Goal: Task Accomplishment & Management: Complete application form

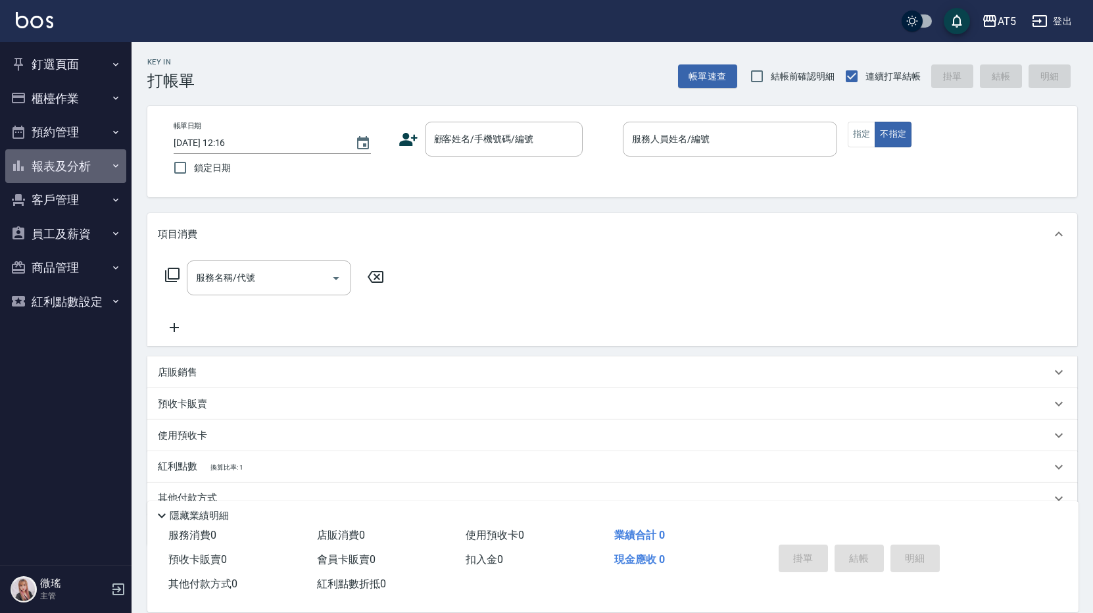
click at [49, 170] on button "報表及分析" at bounding box center [65, 166] width 121 height 34
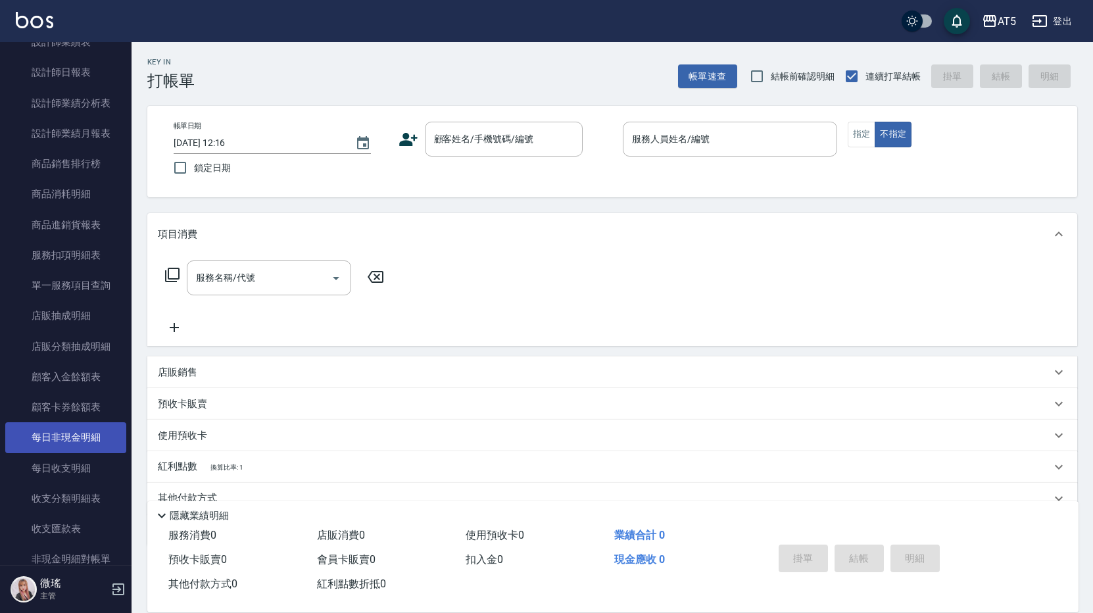
scroll to position [783, 0]
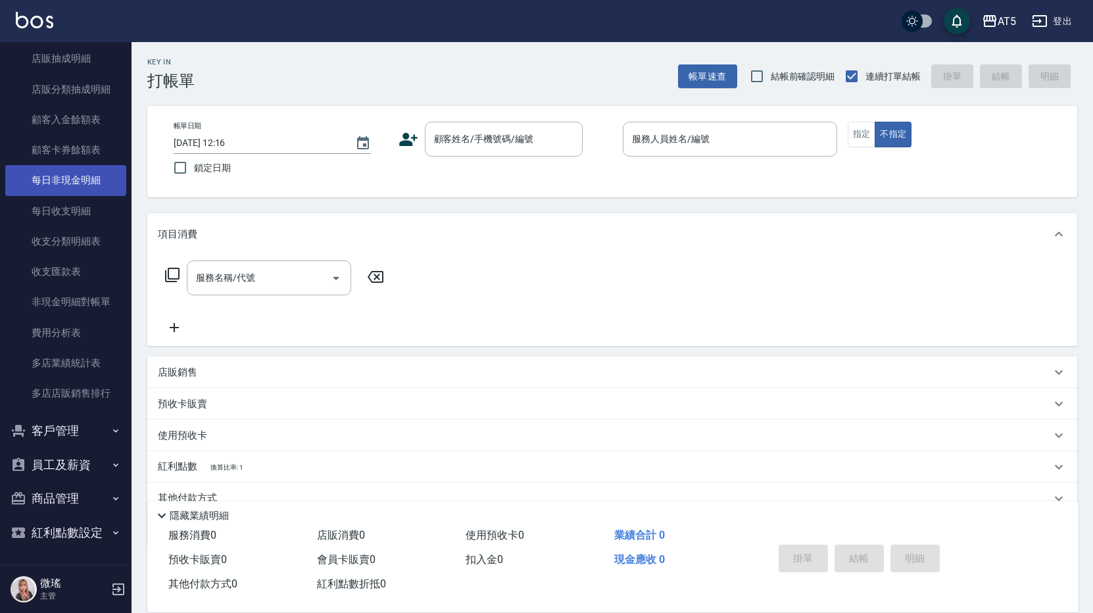
click at [95, 174] on link "每日非現金明細" at bounding box center [65, 180] width 121 height 30
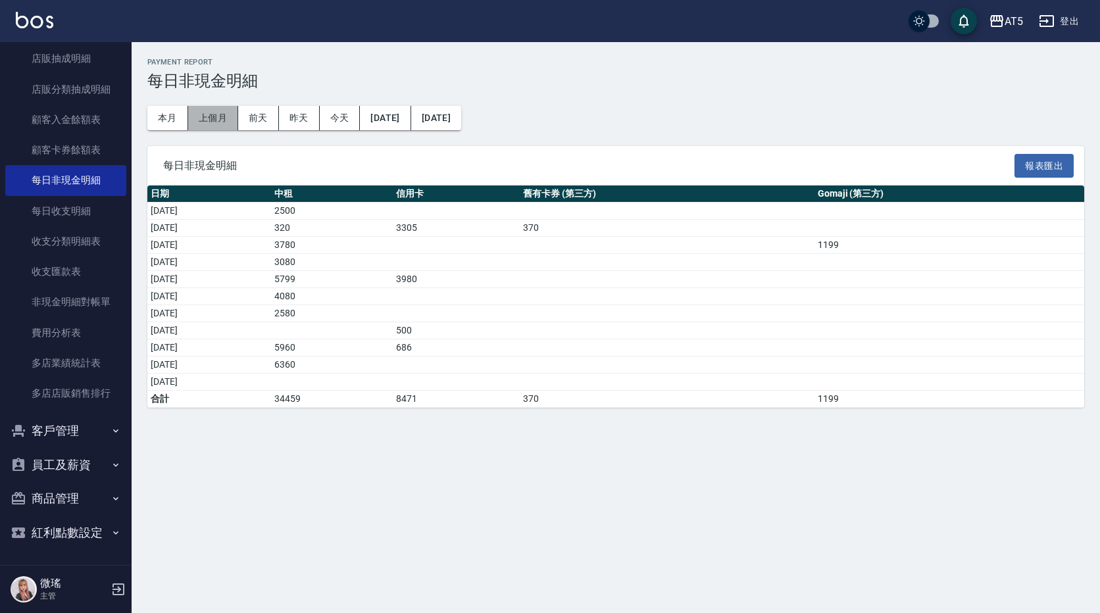
click at [218, 116] on button "上個月" at bounding box center [213, 118] width 50 height 24
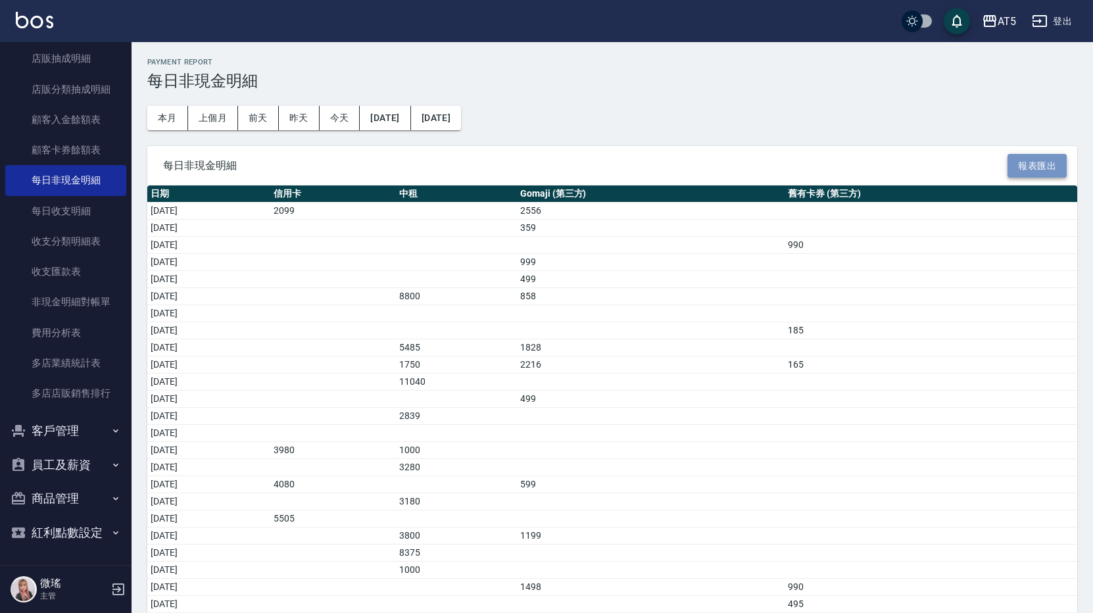
click at [1043, 172] on button "報表匯出" at bounding box center [1037, 166] width 59 height 24
click at [1046, 164] on button "報表匯出" at bounding box center [1037, 166] width 59 height 24
click at [1031, 180] on div "每日非現金明細 報表匯出" at bounding box center [612, 166] width 930 height 40
drag, startPoint x: 1039, startPoint y: 167, endPoint x: 1021, endPoint y: 155, distance: 21.3
click at [1021, 155] on button "報表匯出" at bounding box center [1037, 166] width 59 height 24
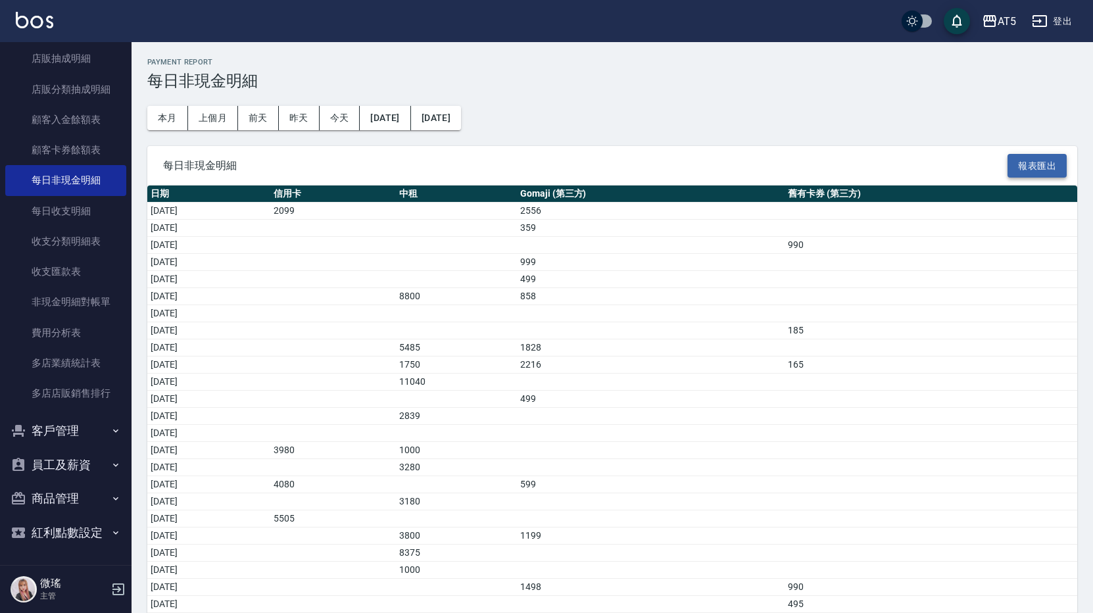
drag, startPoint x: 1042, startPoint y: 126, endPoint x: 1041, endPoint y: 168, distance: 42.8
click at [1042, 134] on div "Payment Report 每日非現金明細 本月 上個月 [DATE] [DATE] [DATE] [DATE] [DATE] 每日非現金明細 報表匯出 日…" at bounding box center [613, 403] width 962 height 723
click at [1033, 171] on button "報表匯出" at bounding box center [1037, 166] width 59 height 24
click at [1038, 162] on button "報表匯出" at bounding box center [1037, 166] width 59 height 24
click at [1044, 170] on button "報表匯出" at bounding box center [1037, 166] width 59 height 24
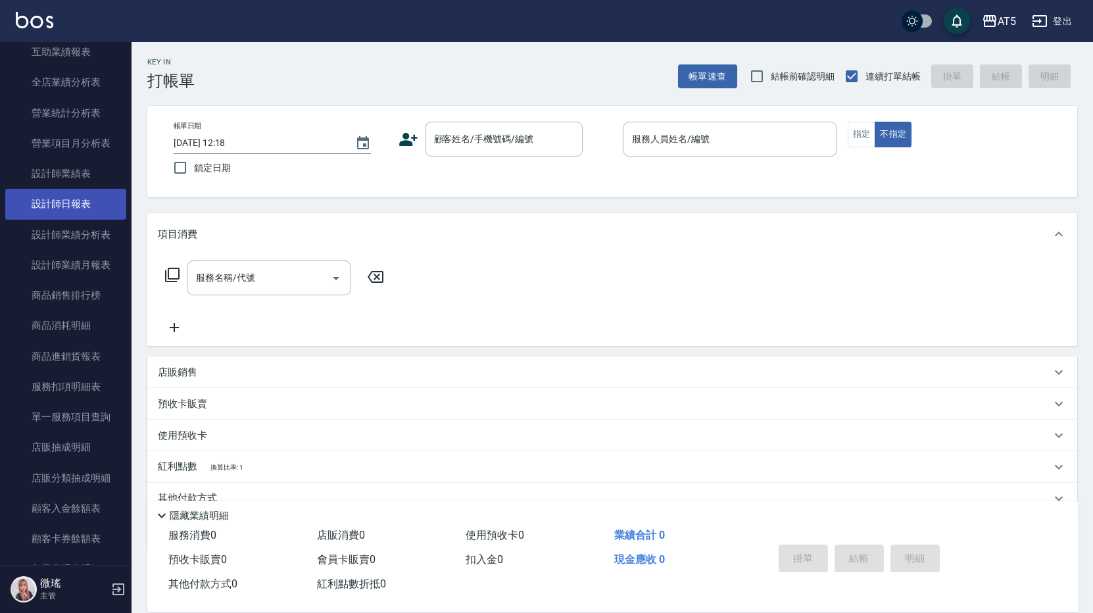
scroll to position [526, 0]
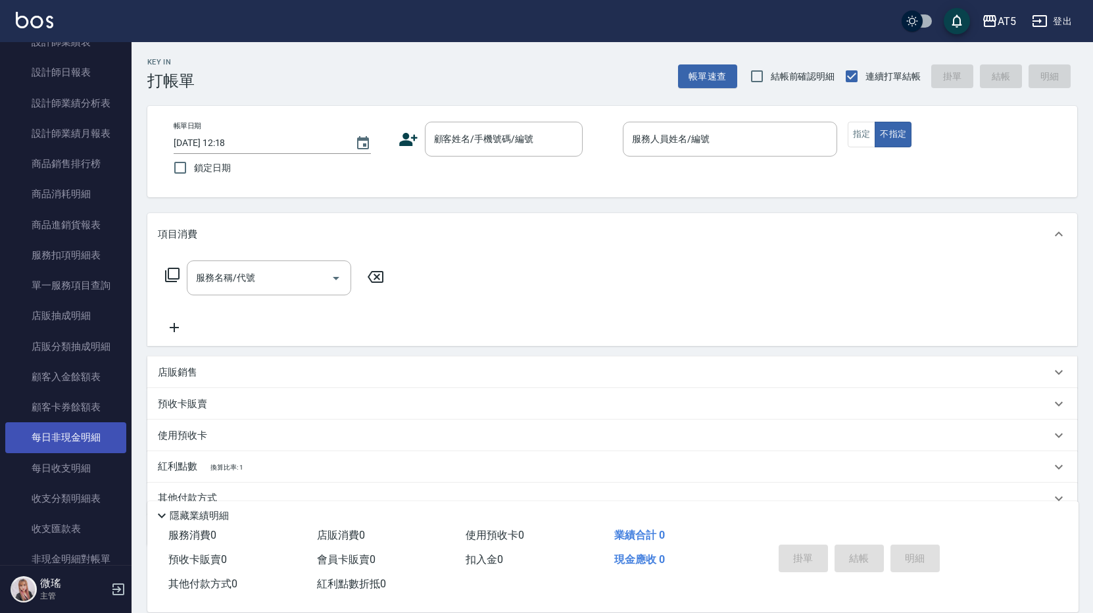
click at [78, 443] on link "每日非現金明細" at bounding box center [65, 437] width 121 height 30
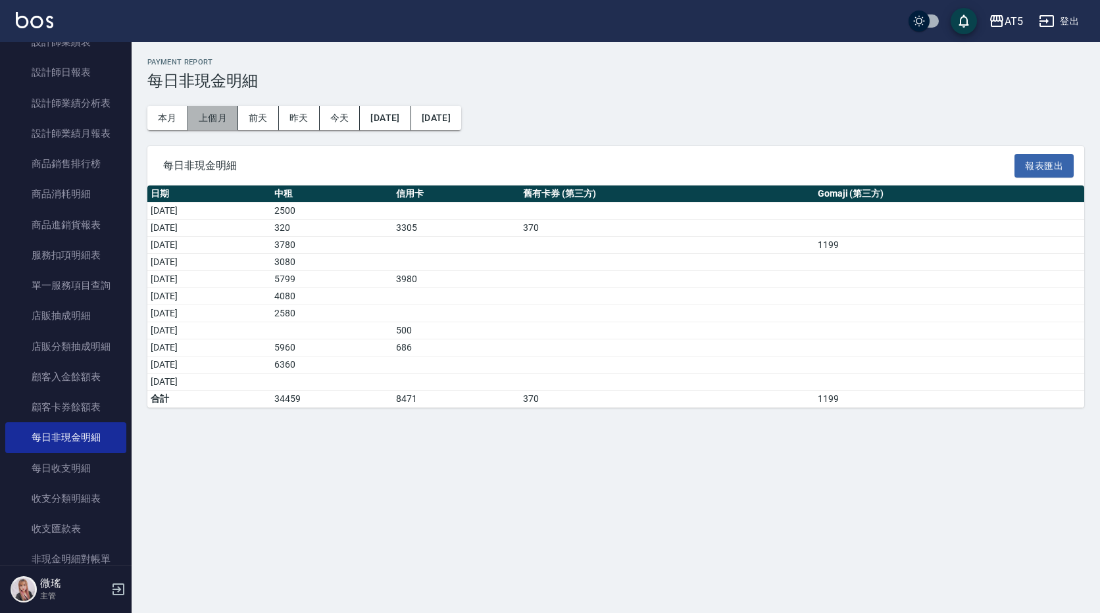
click at [210, 115] on button "上個月" at bounding box center [213, 118] width 50 height 24
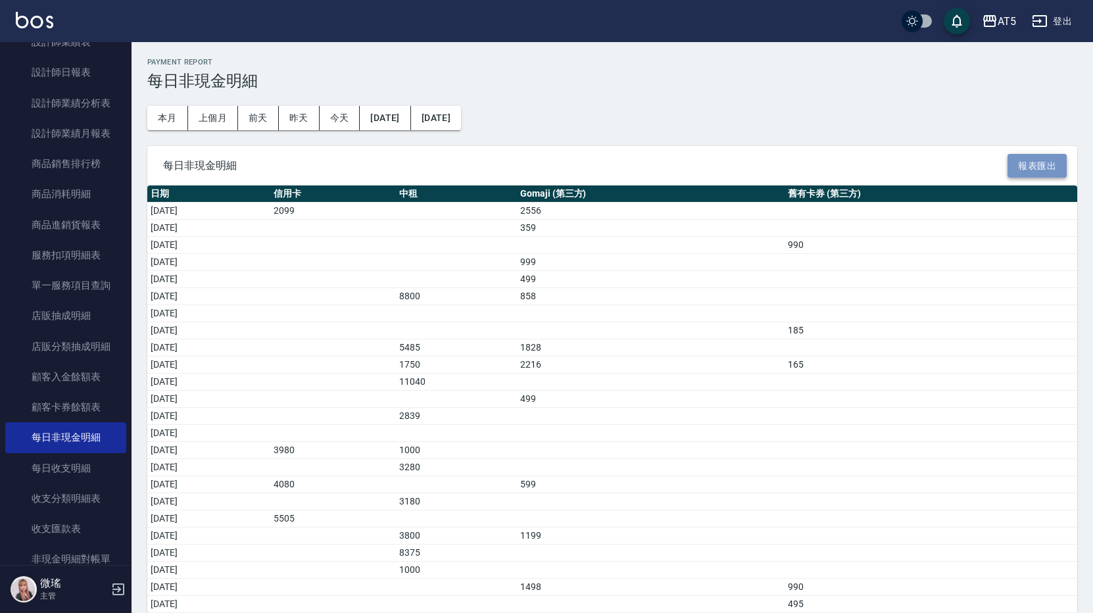
click at [1035, 162] on button "報表匯出" at bounding box center [1037, 166] width 59 height 24
drag, startPoint x: 1035, startPoint y: 162, endPoint x: 935, endPoint y: 107, distance: 114.5
click at [935, 107] on div "Payment Report 每日非現金明細 本月 上個月 前天 昨天 今天 [DATE] [DATE] 每日非現金明細 報表匯出 日期 信用卡 中租 Gom…" at bounding box center [613, 403] width 962 height 723
click at [1042, 167] on button "報表匯出" at bounding box center [1037, 166] width 59 height 24
click at [908, 124] on div "Payment Report 每日非現金明細 本月 上個月 前天 昨天 今天 [DATE] [DATE] 每日非現金明細 報表匯出 日期 信用卡 中租 Gom…" at bounding box center [613, 403] width 962 height 723
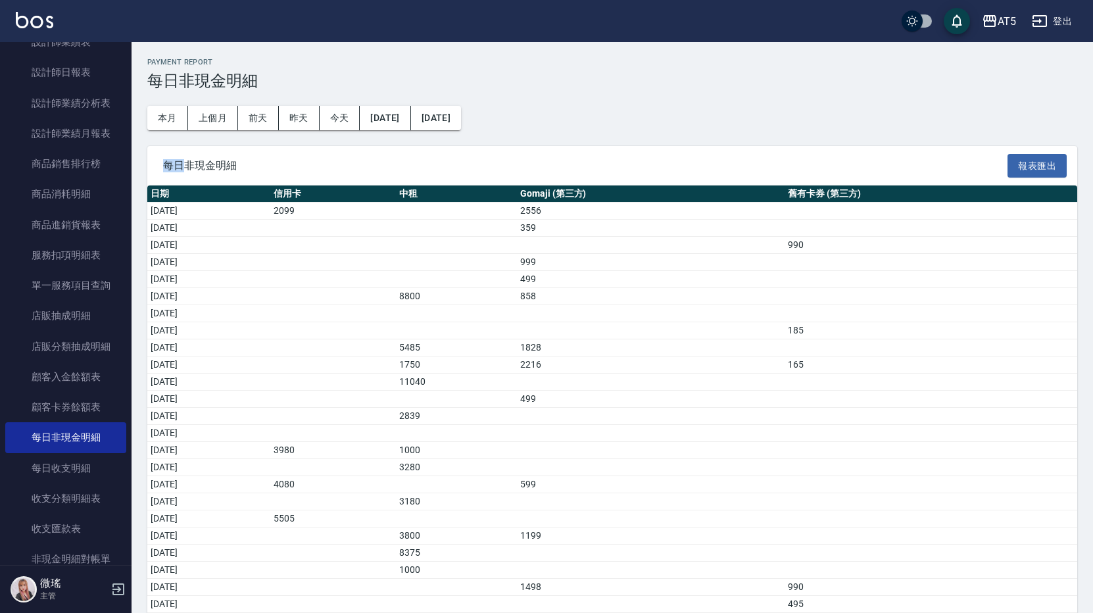
click at [908, 124] on div "Payment Report 每日非現金明細 本月 上個月 前天 昨天 今天 [DATE] [DATE] 每日非現金明細 報表匯出 日期 信用卡 中租 Gom…" at bounding box center [613, 403] width 962 height 723
click at [785, 217] on td "2556" at bounding box center [651, 211] width 268 height 17
click at [958, 211] on td "a dense table" at bounding box center [931, 211] width 293 height 17
click at [410, 118] on button "[DATE]" at bounding box center [385, 118] width 51 height 24
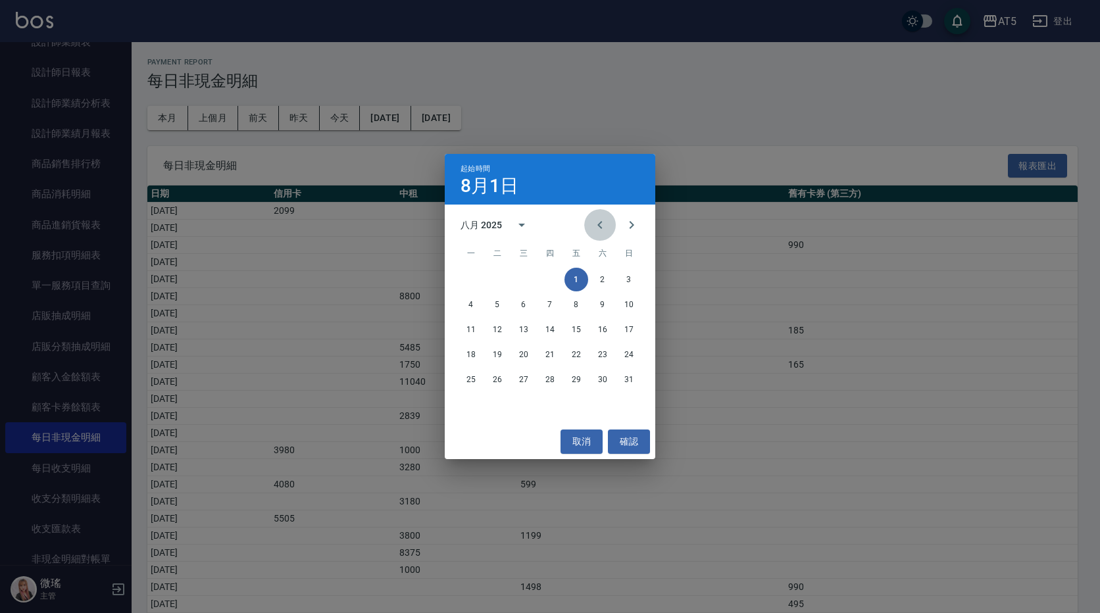
click at [603, 228] on icon "Previous month" at bounding box center [600, 225] width 16 height 16
click at [501, 280] on button "1" at bounding box center [497, 280] width 24 height 24
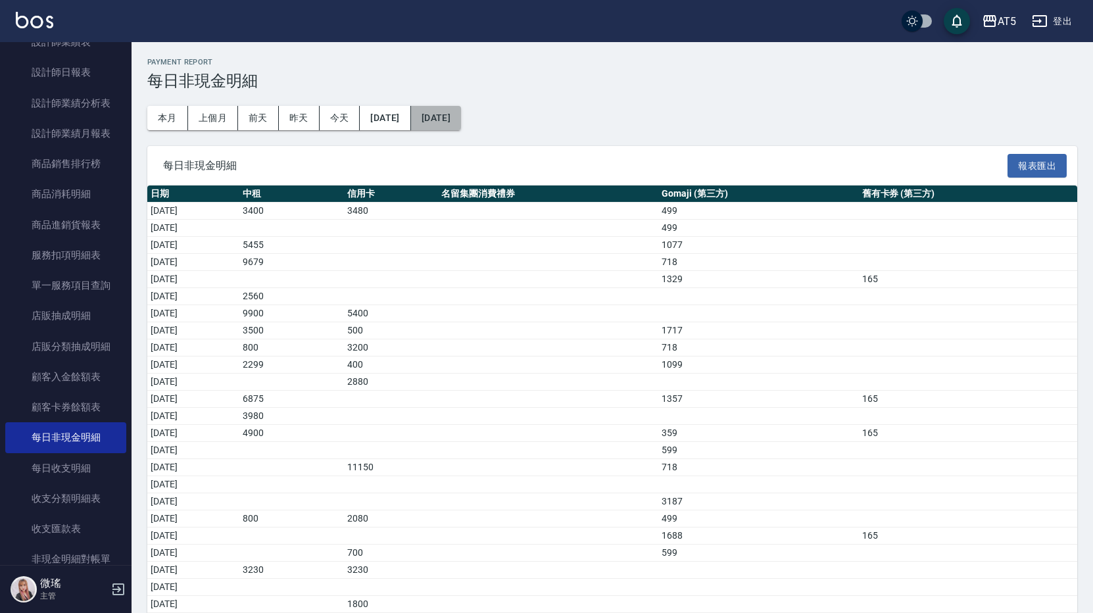
click at [461, 111] on button "[DATE]" at bounding box center [436, 118] width 50 height 24
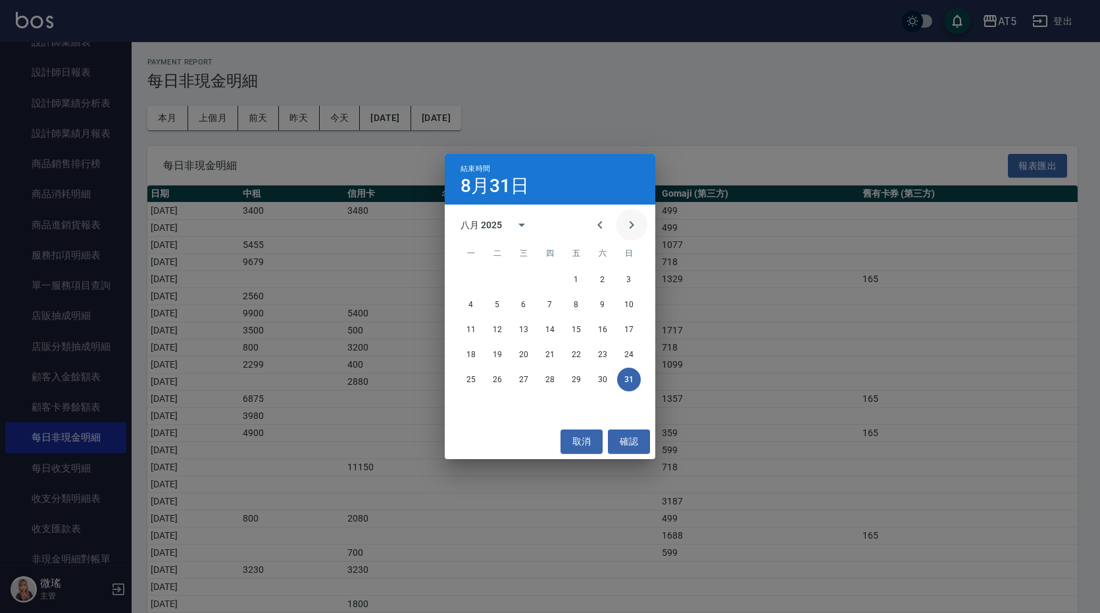
click at [633, 231] on icon "Next month" at bounding box center [631, 225] width 16 height 16
click at [601, 224] on icon "Previous month" at bounding box center [600, 225] width 16 height 16
click at [549, 380] on button "31" at bounding box center [550, 380] width 24 height 24
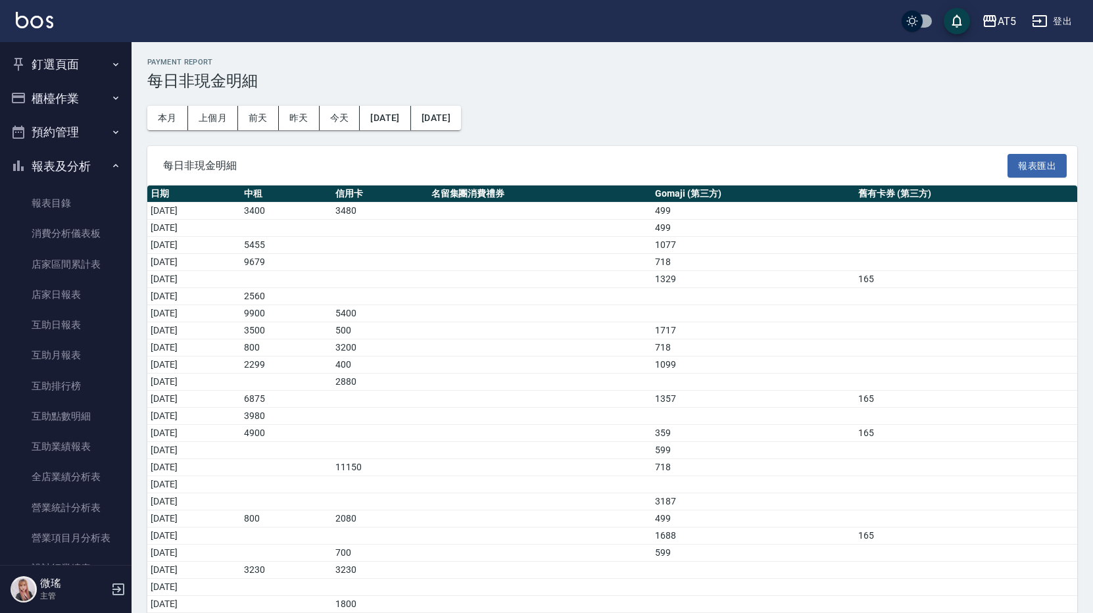
click at [78, 105] on button "櫃檯作業" at bounding box center [65, 99] width 121 height 34
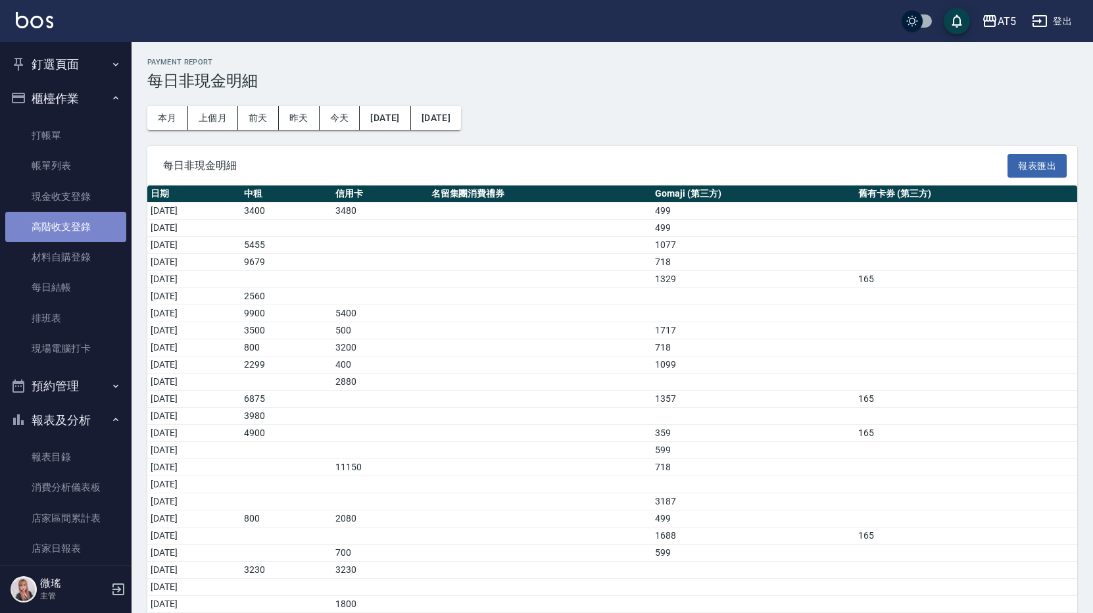
click at [79, 226] on link "高階收支登錄" at bounding box center [65, 227] width 121 height 30
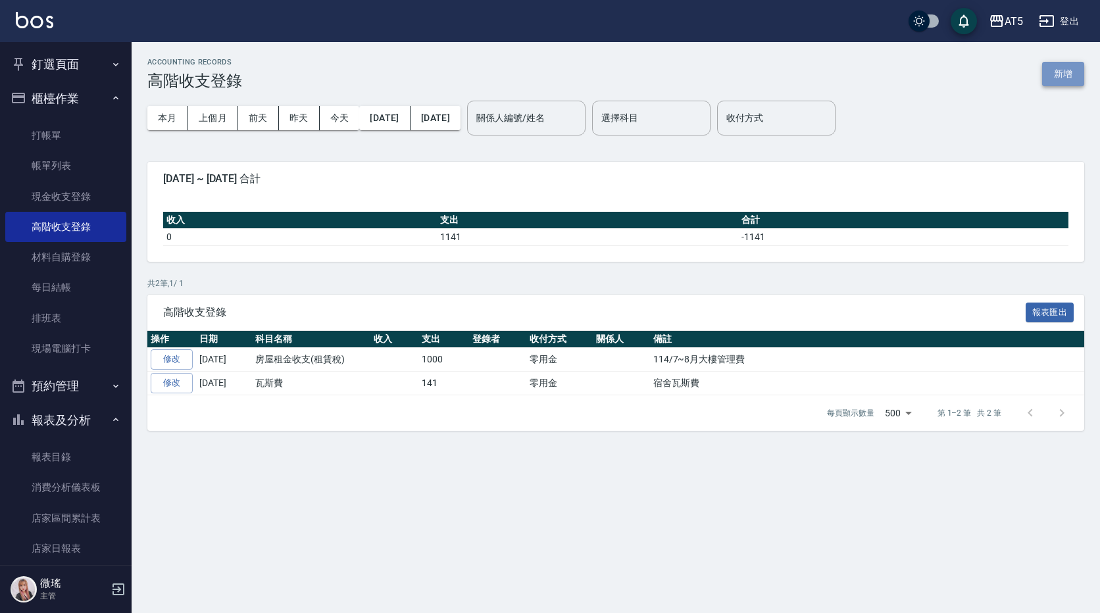
click at [1063, 70] on button "新增" at bounding box center [1063, 74] width 42 height 24
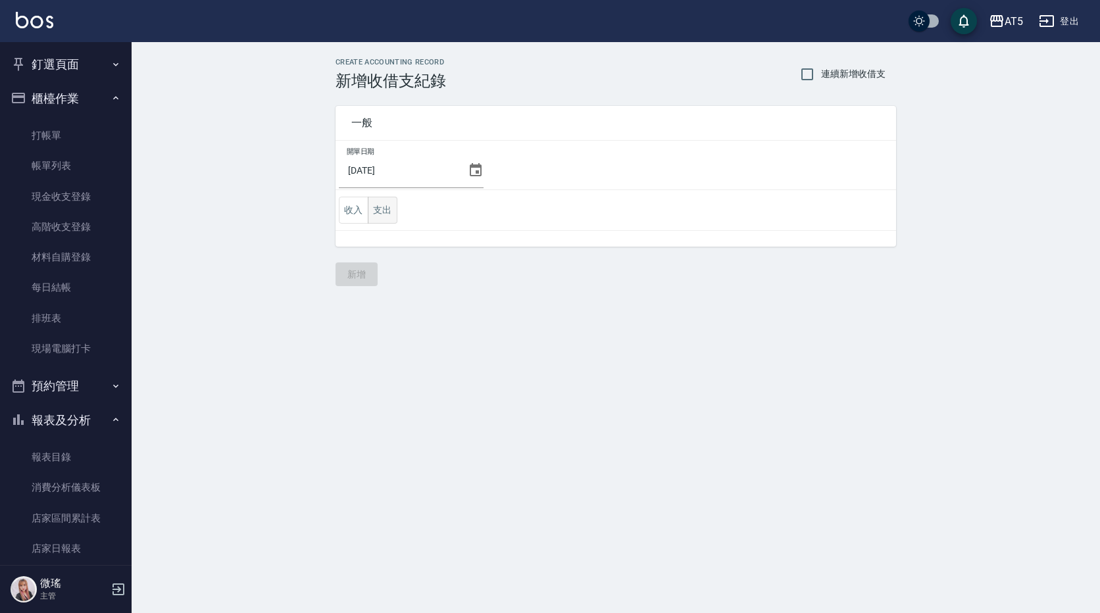
click at [378, 208] on button "支出" at bounding box center [383, 210] width 30 height 27
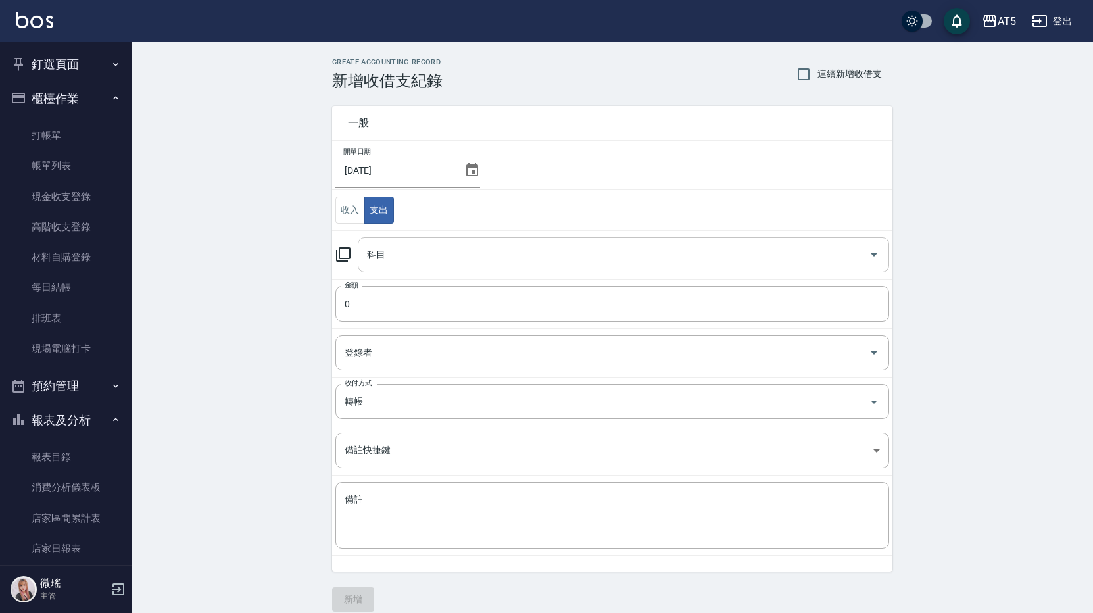
click at [403, 267] on div "科目" at bounding box center [623, 254] width 531 height 35
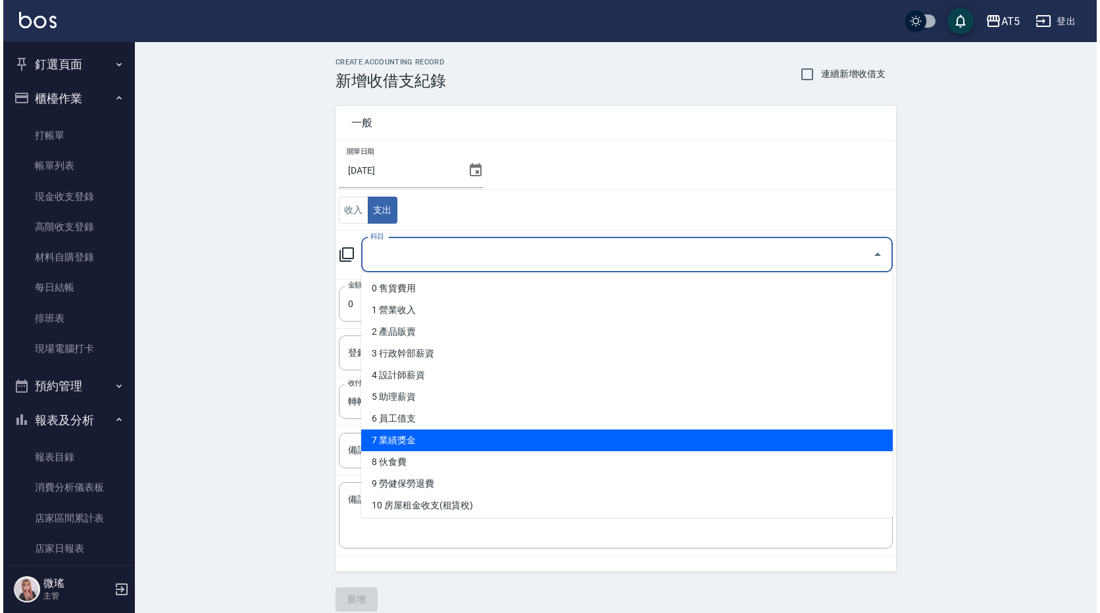
scroll to position [263, 0]
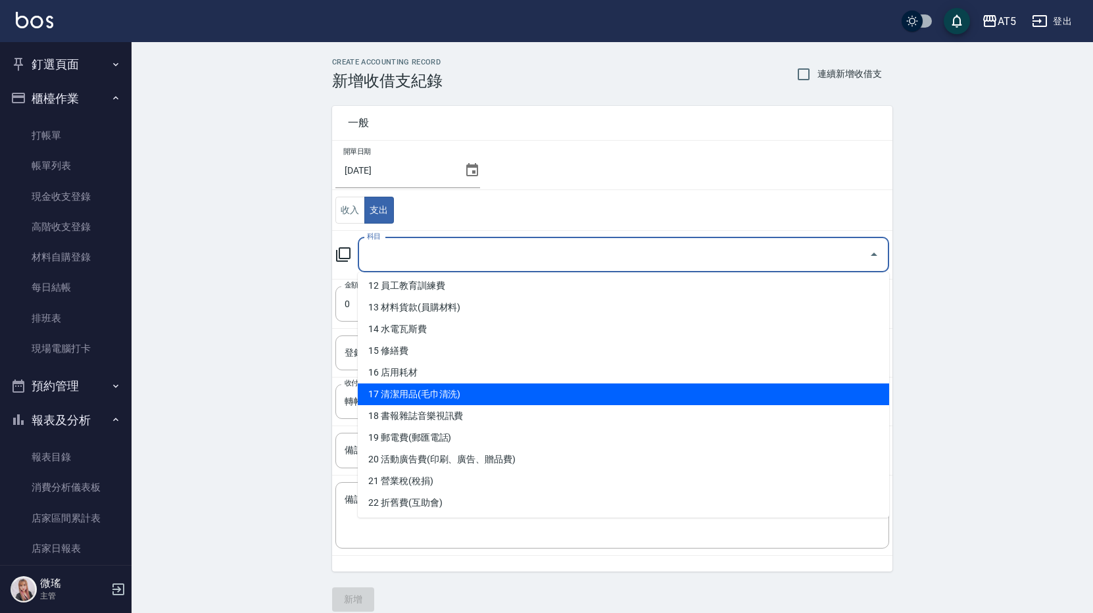
click at [421, 388] on li "17 清潔用品(毛巾清洗)" at bounding box center [623, 394] width 531 height 22
type input "17 清潔用品(毛巾清洗)"
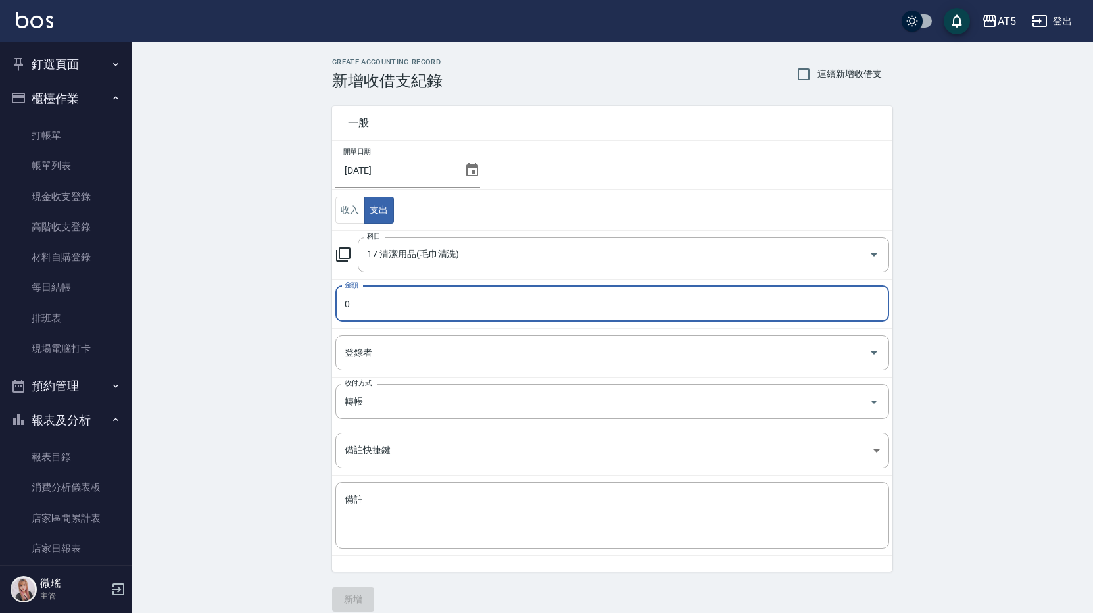
click at [393, 308] on input "0" at bounding box center [612, 304] width 554 height 36
type input "0250"
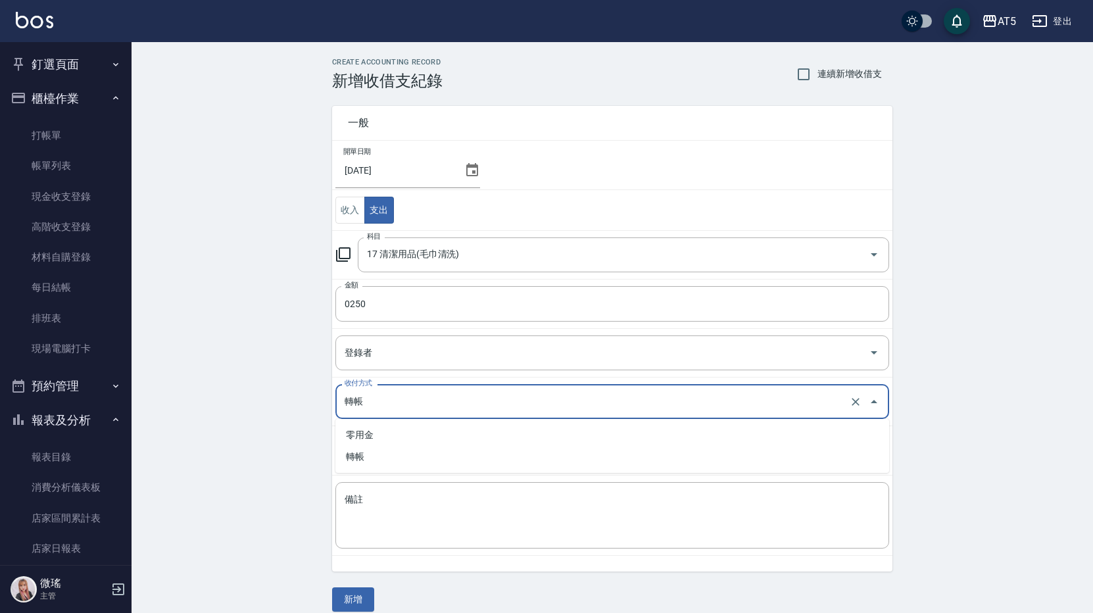
click at [391, 405] on input "轉帳" at bounding box center [593, 401] width 505 height 23
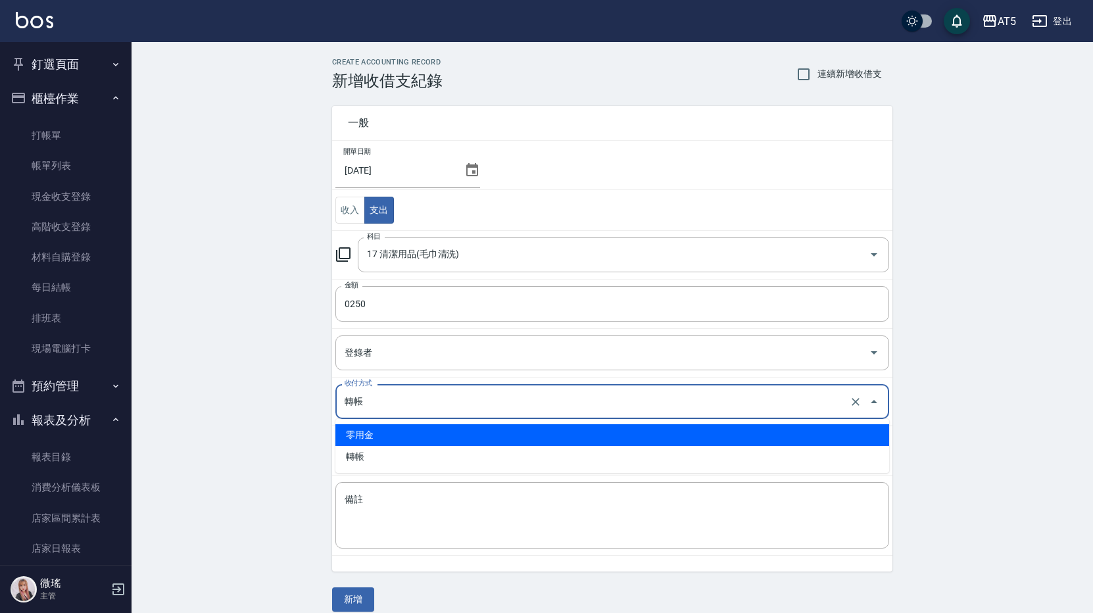
click at [376, 429] on li "零用金" at bounding box center [612, 435] width 554 height 22
type input "零用金"
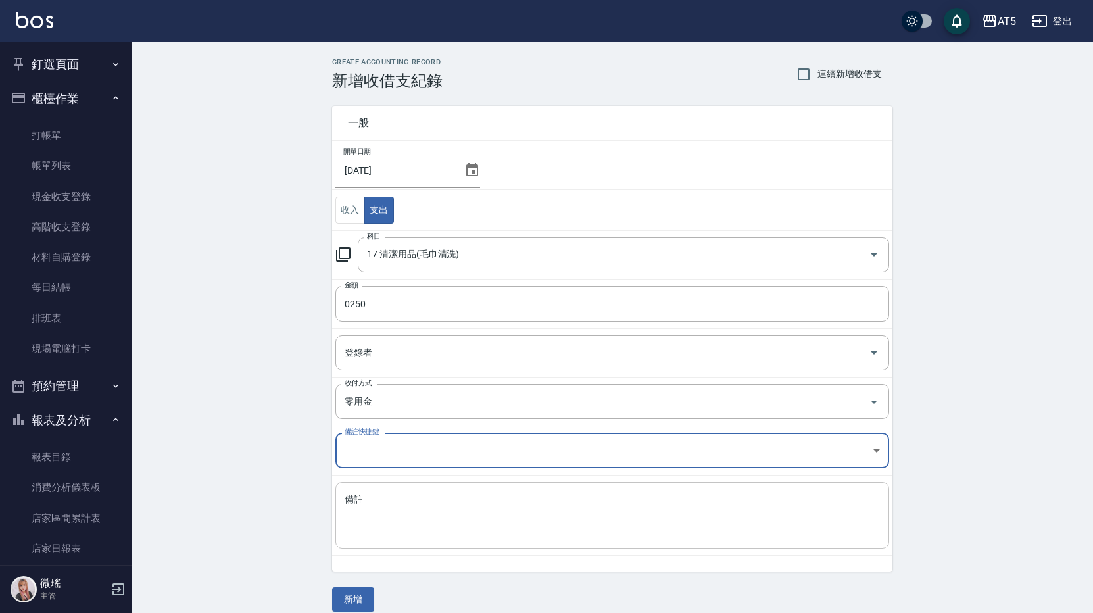
click at [372, 502] on textarea "備註" at bounding box center [612, 515] width 535 height 45
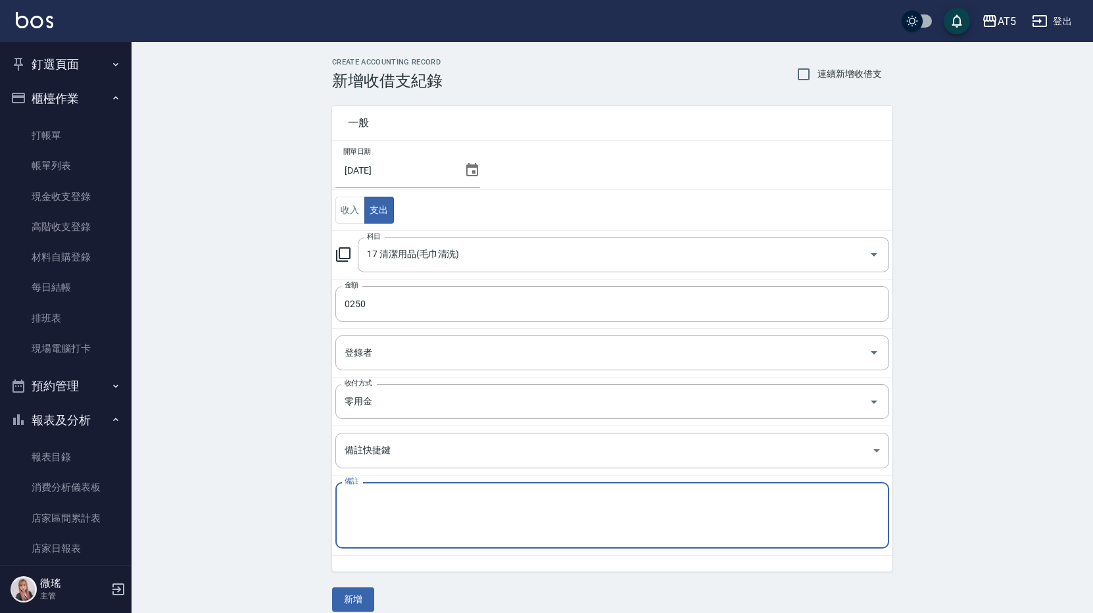
type textarea "g"
type textarea "地毯"
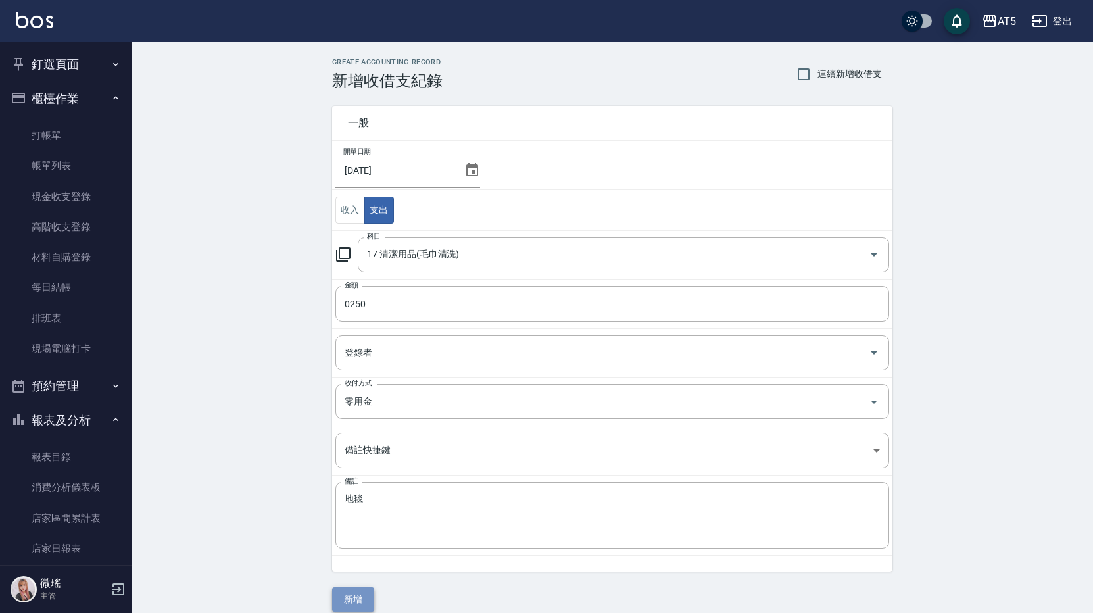
click at [358, 598] on button "新增" at bounding box center [353, 599] width 42 height 24
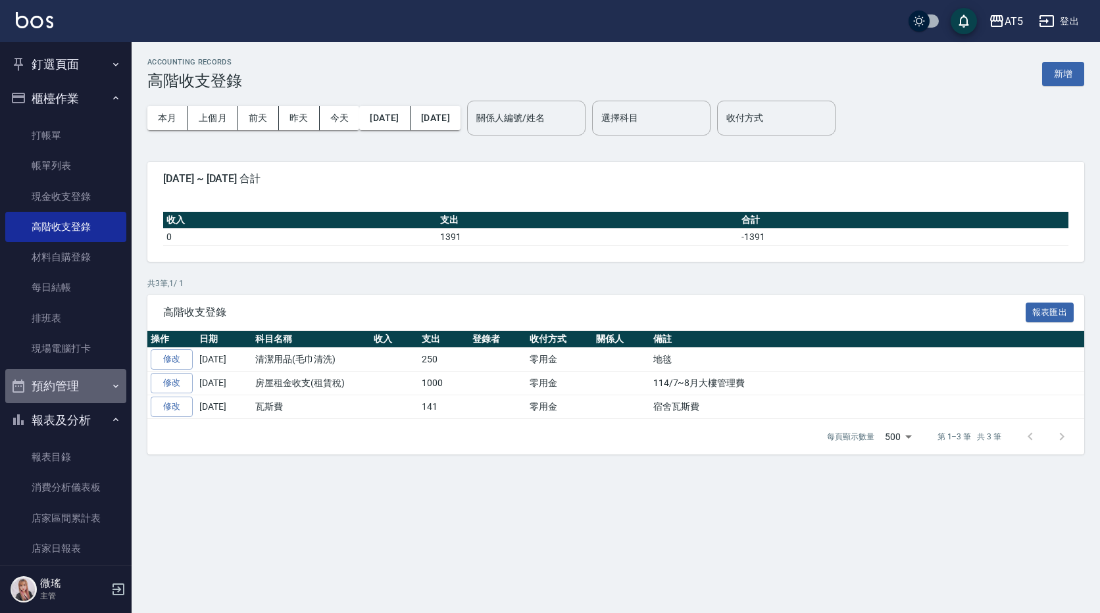
click at [72, 385] on button "預約管理" at bounding box center [65, 386] width 121 height 34
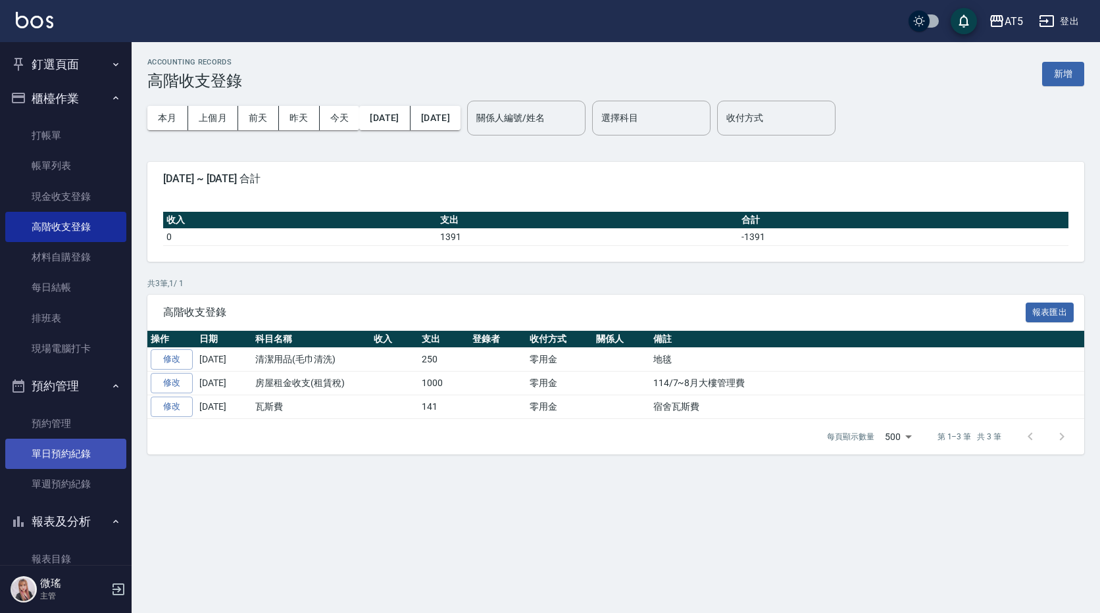
click at [79, 460] on link "單日預約紀錄" at bounding box center [65, 454] width 121 height 30
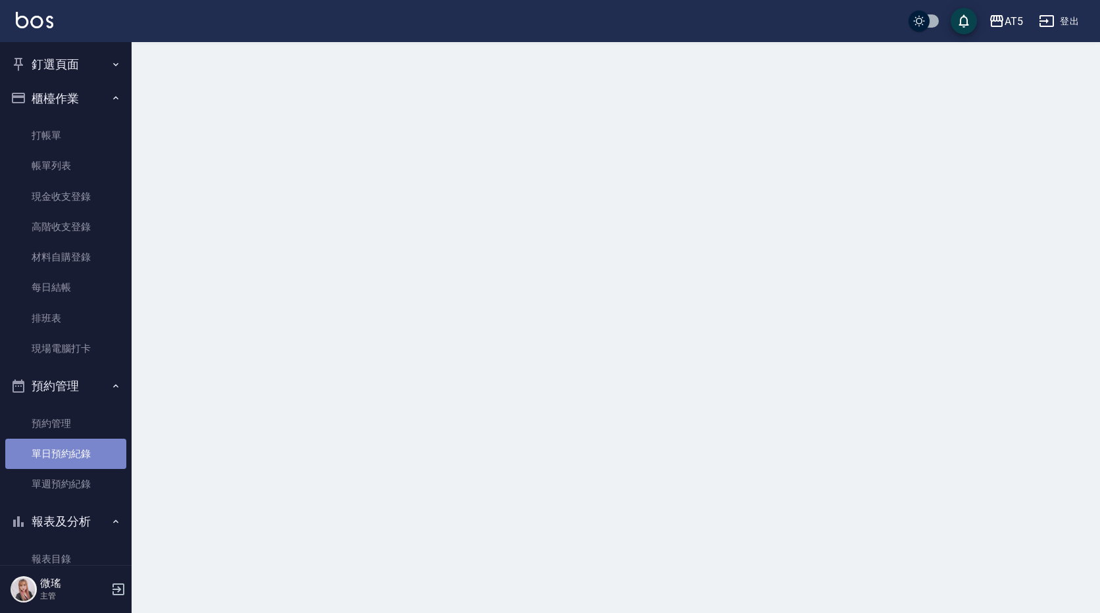
click at [79, 460] on link "單日預約紀錄" at bounding box center [65, 454] width 121 height 30
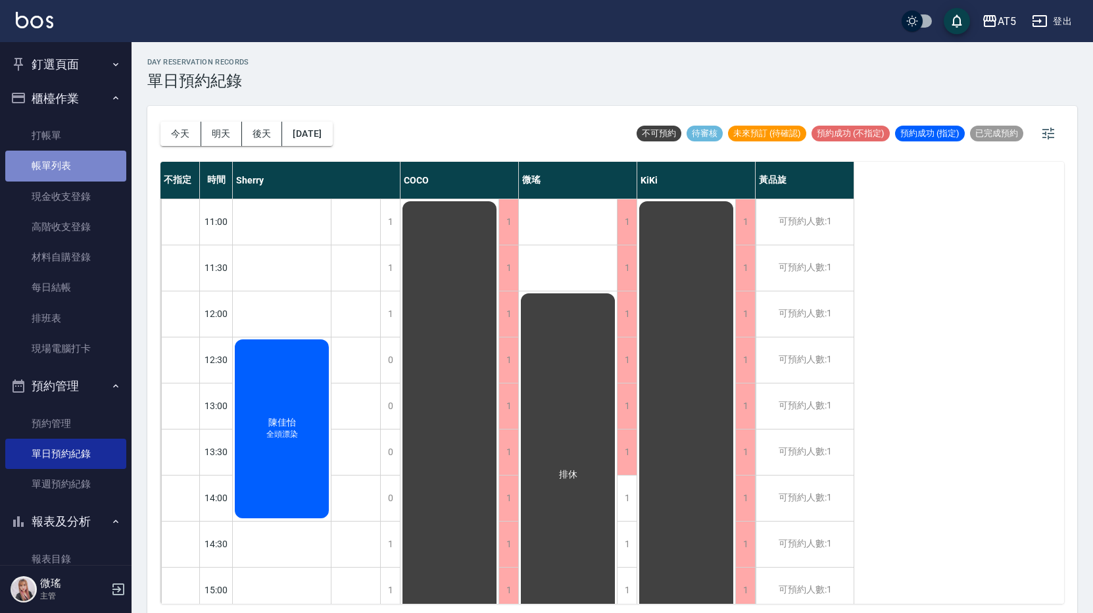
click at [71, 170] on link "帳單列表" at bounding box center [65, 166] width 121 height 30
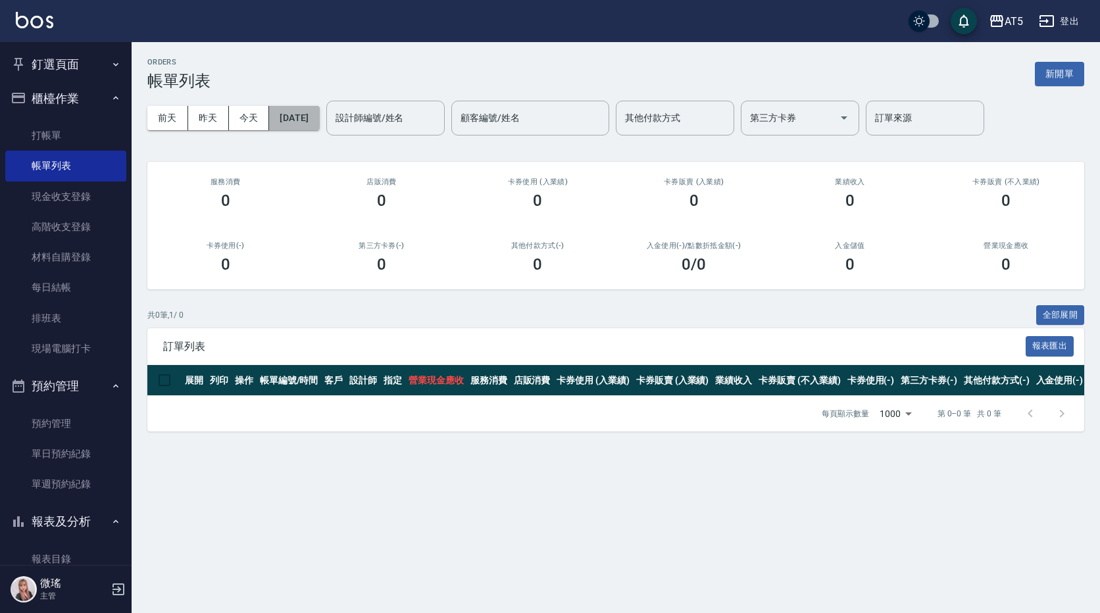
click at [308, 120] on button "[DATE]" at bounding box center [294, 118] width 50 height 24
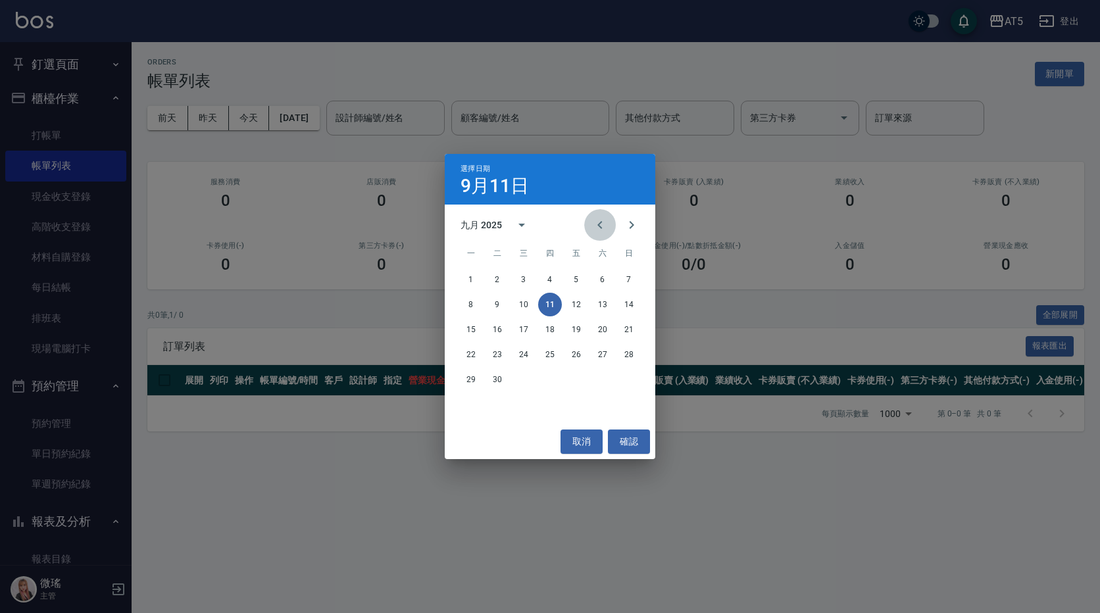
click at [602, 228] on icon "Previous month" at bounding box center [600, 225] width 16 height 16
click at [523, 385] on button "30" at bounding box center [524, 380] width 24 height 24
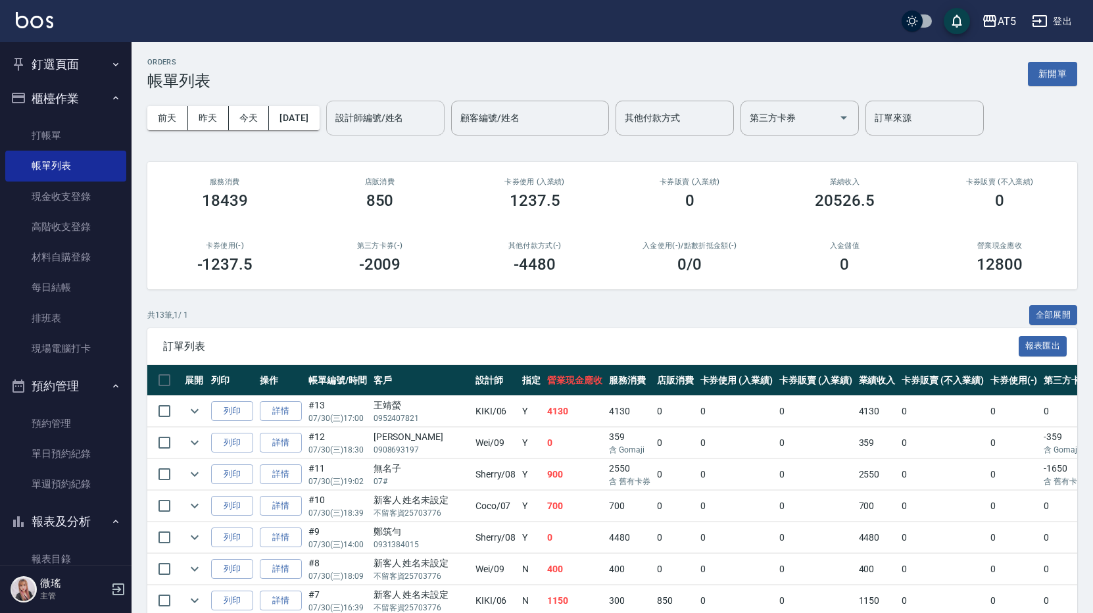
click at [399, 109] on input "設計師編號/姓名" at bounding box center [385, 118] width 107 height 23
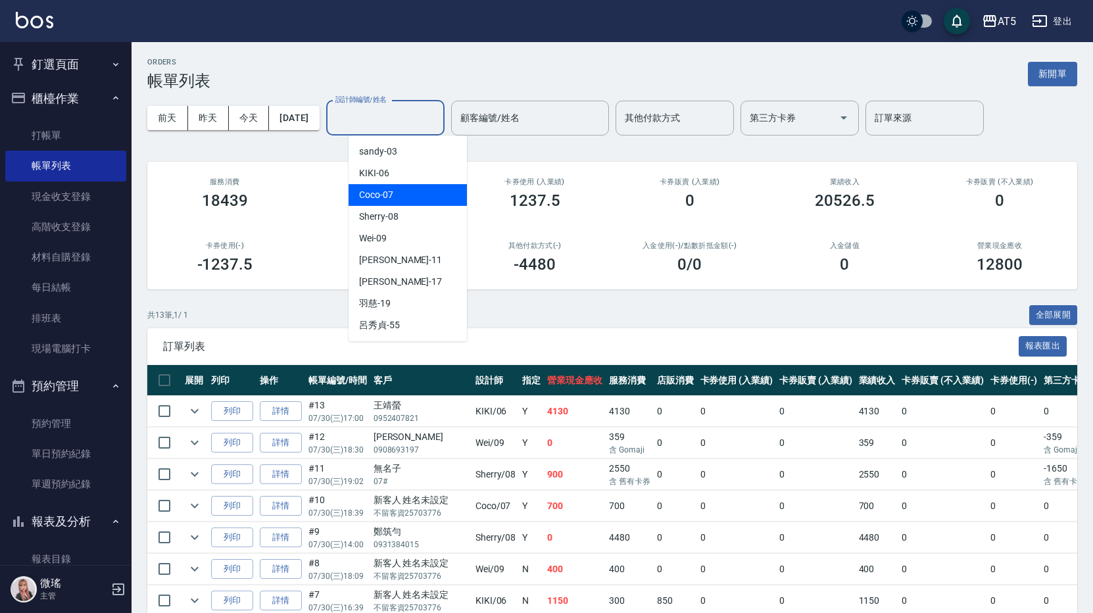
click at [398, 191] on div "Coco -07" at bounding box center [408, 195] width 118 height 22
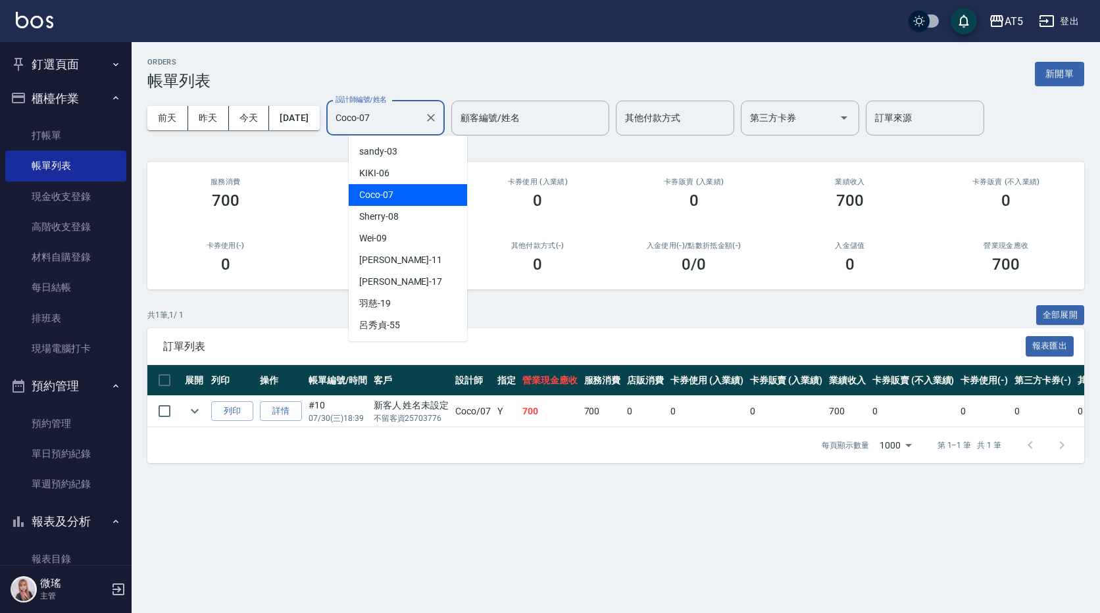
click at [412, 125] on input "Coco-07" at bounding box center [375, 118] width 87 height 23
click at [405, 143] on div "sandy -03" at bounding box center [408, 152] width 118 height 22
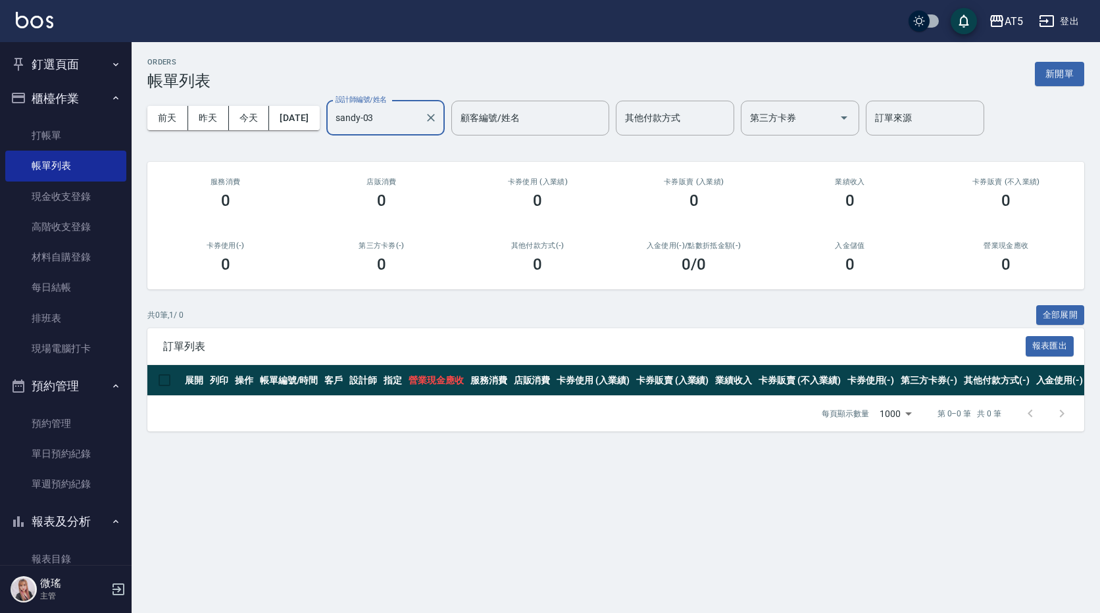
click at [416, 107] on input "sandy-03" at bounding box center [375, 118] width 87 height 23
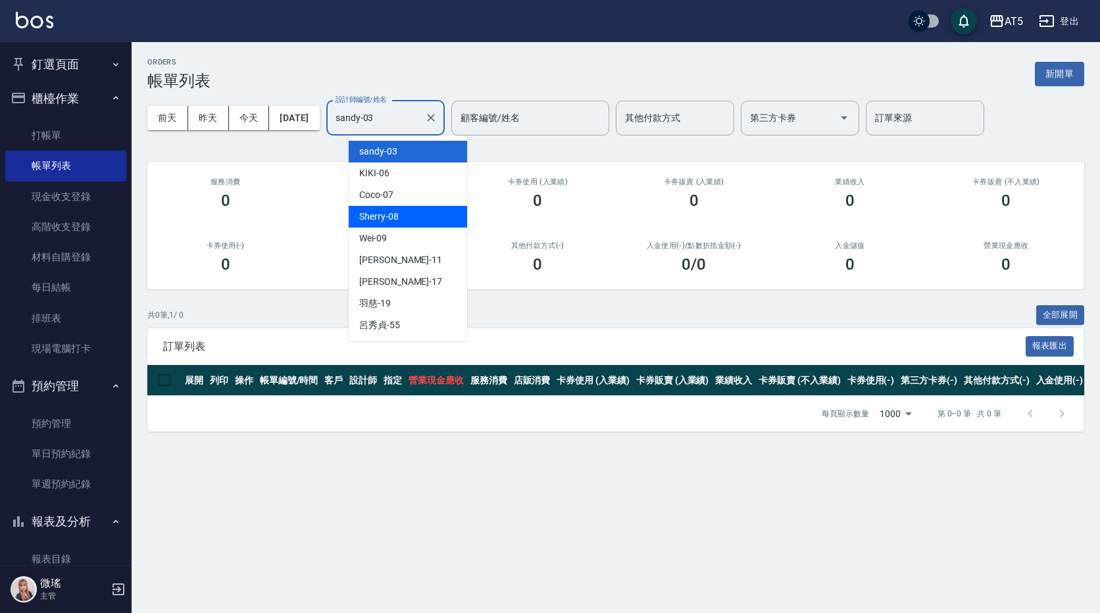
click at [420, 210] on div "Sherry -08" at bounding box center [408, 217] width 118 height 22
type input "Sherry-08"
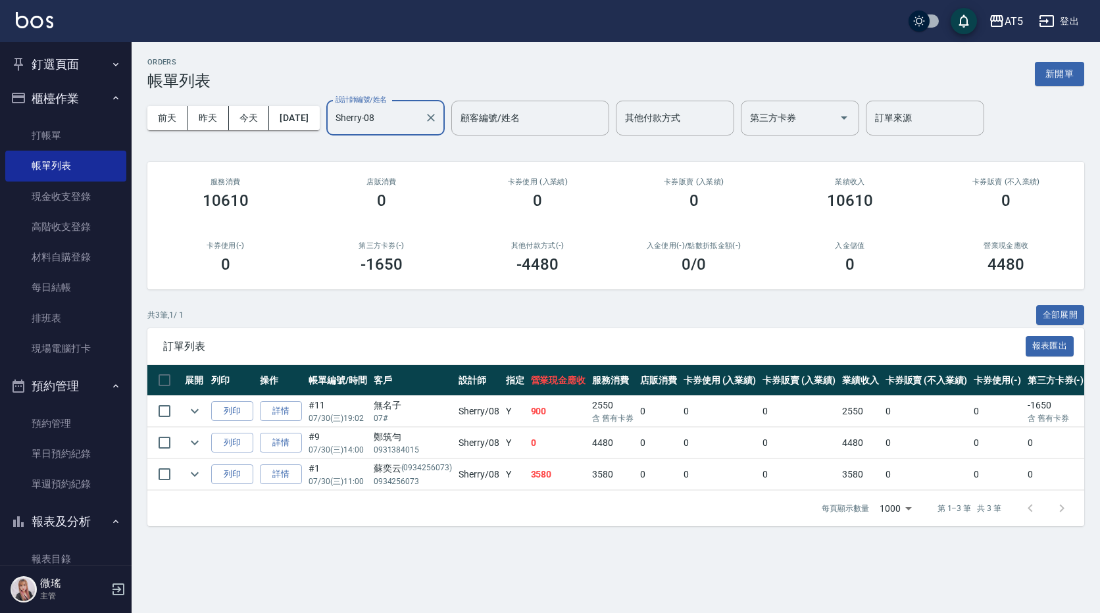
scroll to position [0, 308]
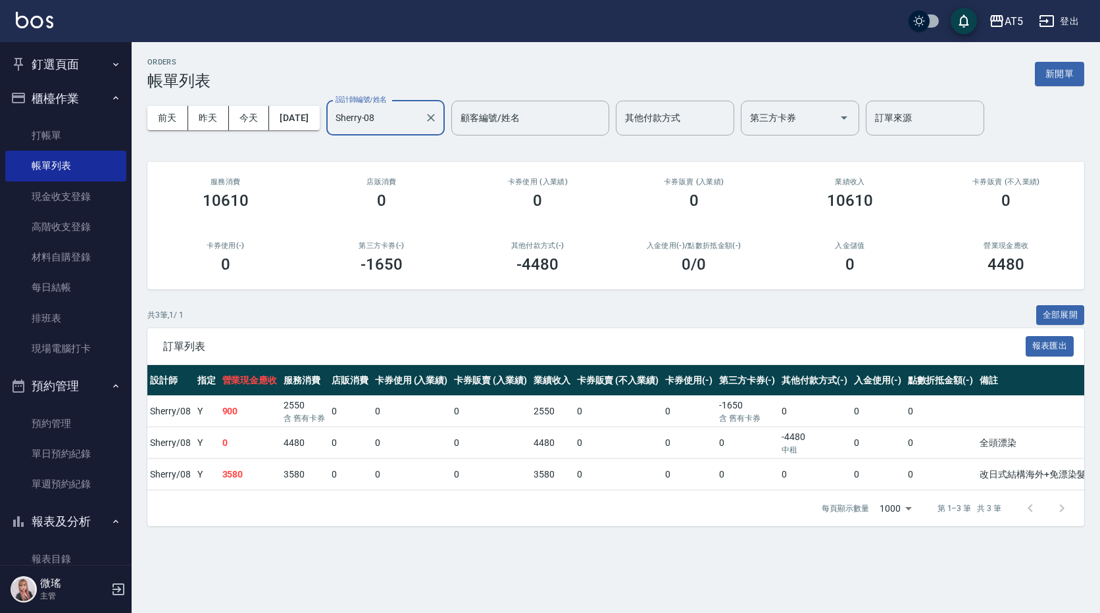
drag, startPoint x: 875, startPoint y: 508, endPoint x: 885, endPoint y: 508, distance: 9.9
click at [885, 508] on div "每頁顯示數量 1000 1000 第 1–3 筆 共 3 筆" at bounding box center [942, 509] width 273 height 36
click at [886, 508] on body "AT5 登出 釘選頁面 打帳單 店家日報表 設計師日報表 設計師業績月報表 櫃檯作業 打帳單 帳單列表 現金收支登錄 高階收支登錄 材料自購登錄 每日結帳 排…" at bounding box center [550, 306] width 1100 height 613
click at [886, 508] on li "5" at bounding box center [896, 500] width 42 height 22
type input "5"
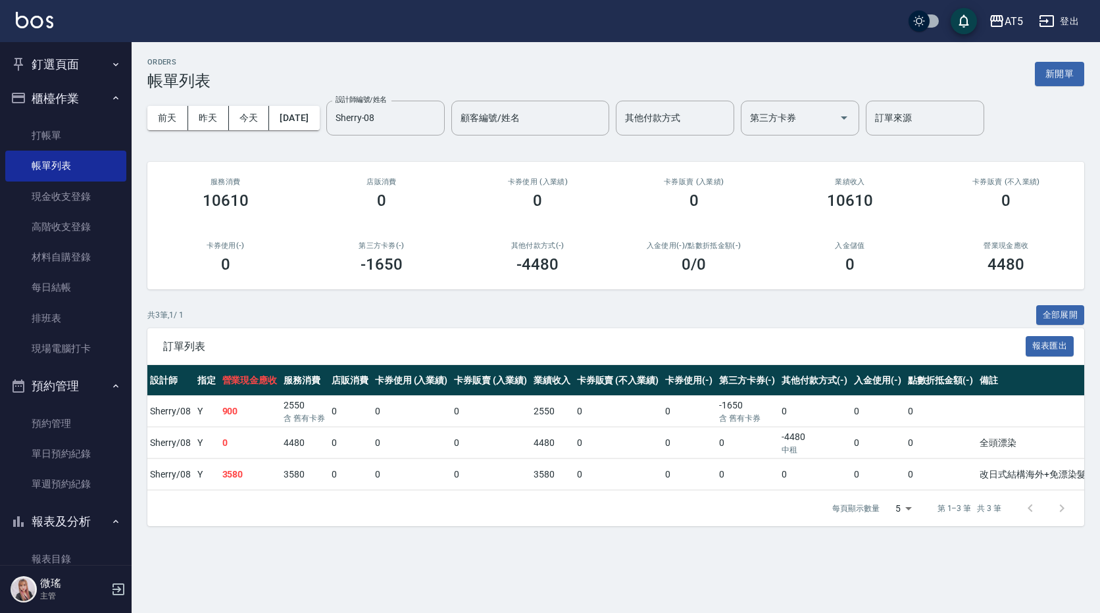
drag, startPoint x: 886, startPoint y: 508, endPoint x: 541, endPoint y: 469, distance: 346.8
click at [541, 469] on td "3580" at bounding box center [551, 474] width 43 height 31
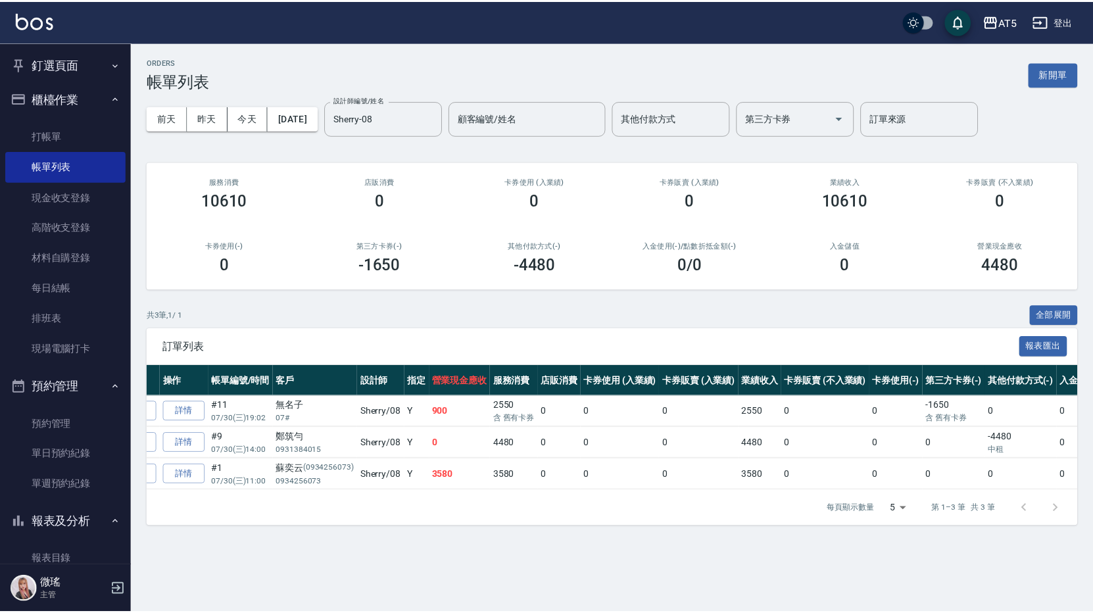
scroll to position [0, 0]
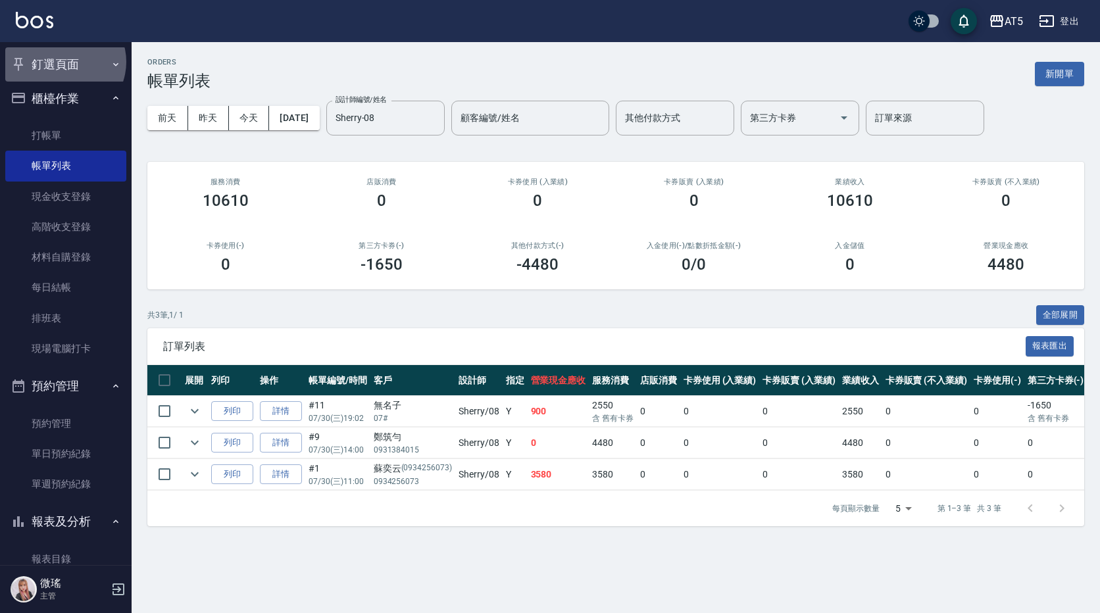
click at [64, 62] on button "釘選頁面" at bounding box center [65, 64] width 121 height 34
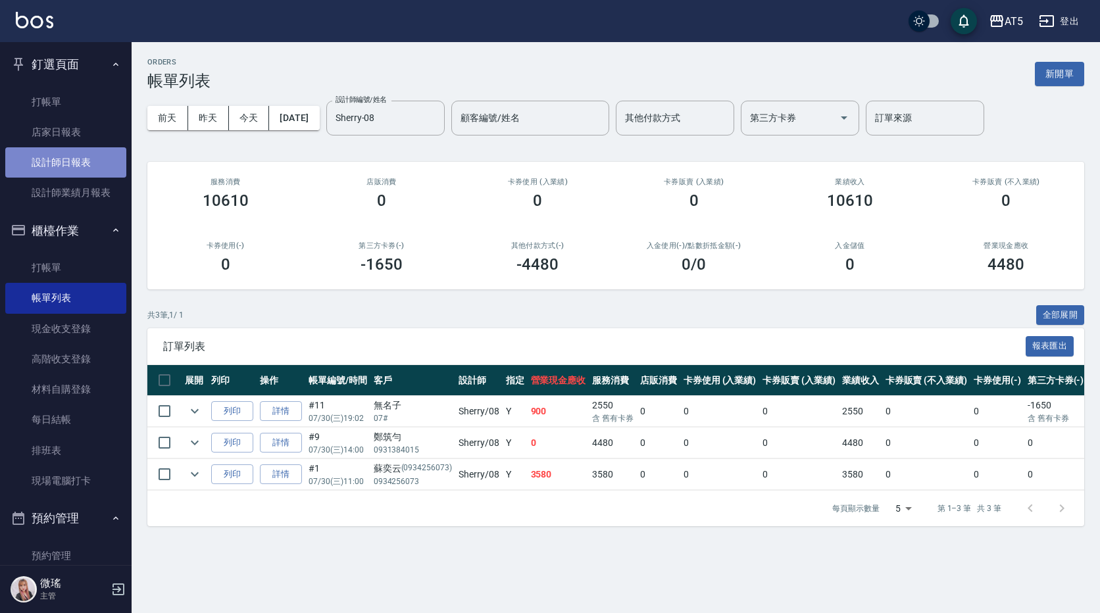
click at [79, 153] on link "設計師日報表" at bounding box center [65, 162] width 121 height 30
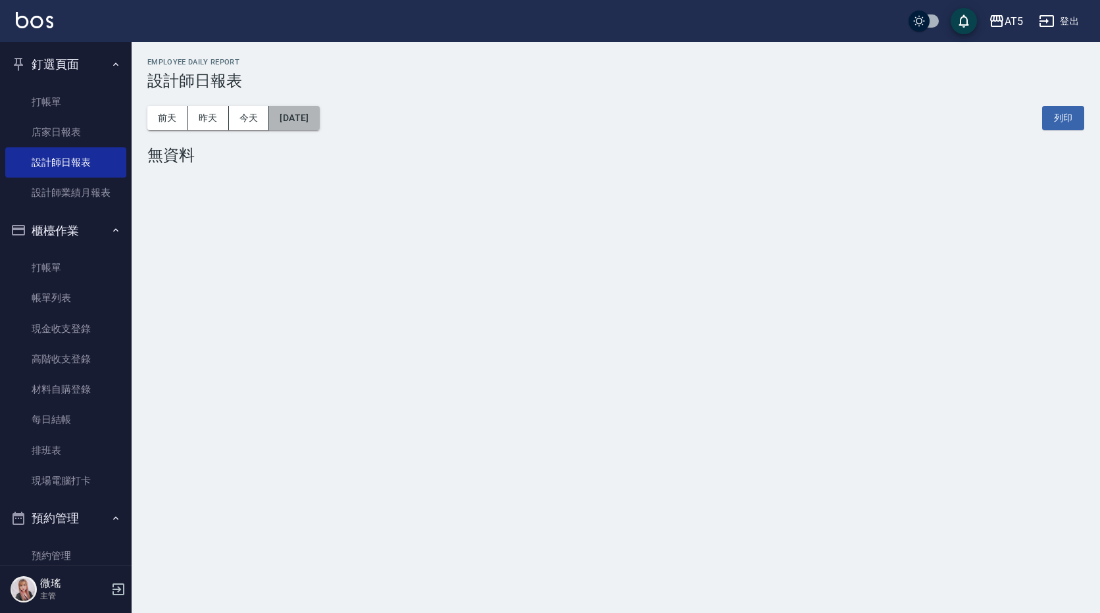
click at [319, 113] on button "[DATE]" at bounding box center [294, 118] width 50 height 24
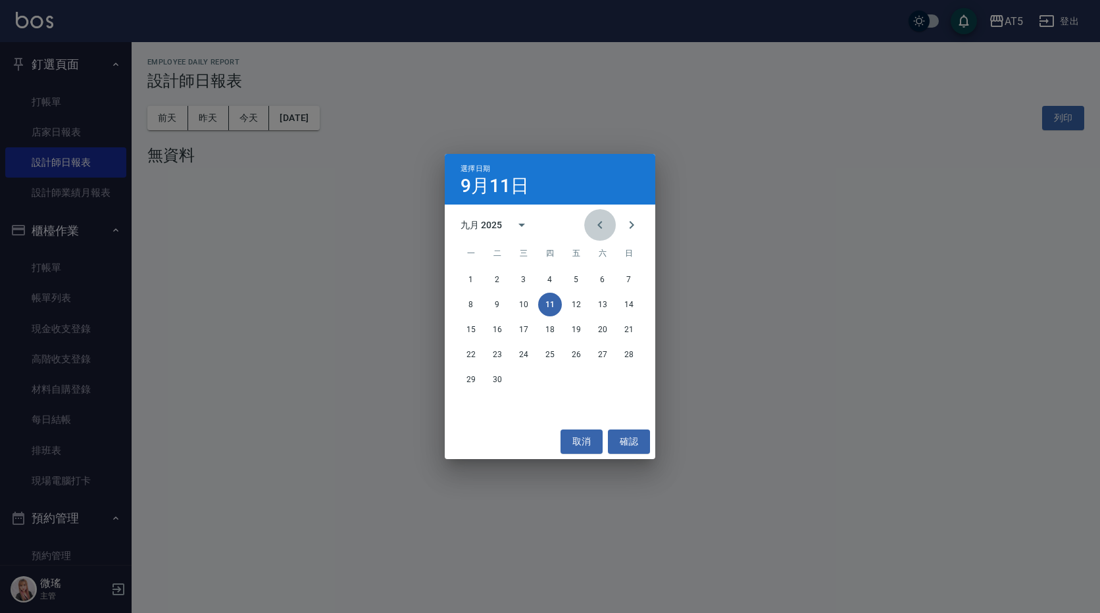
click at [598, 224] on icon "Previous month" at bounding box center [600, 225] width 16 height 16
click at [520, 374] on button "30" at bounding box center [524, 380] width 24 height 24
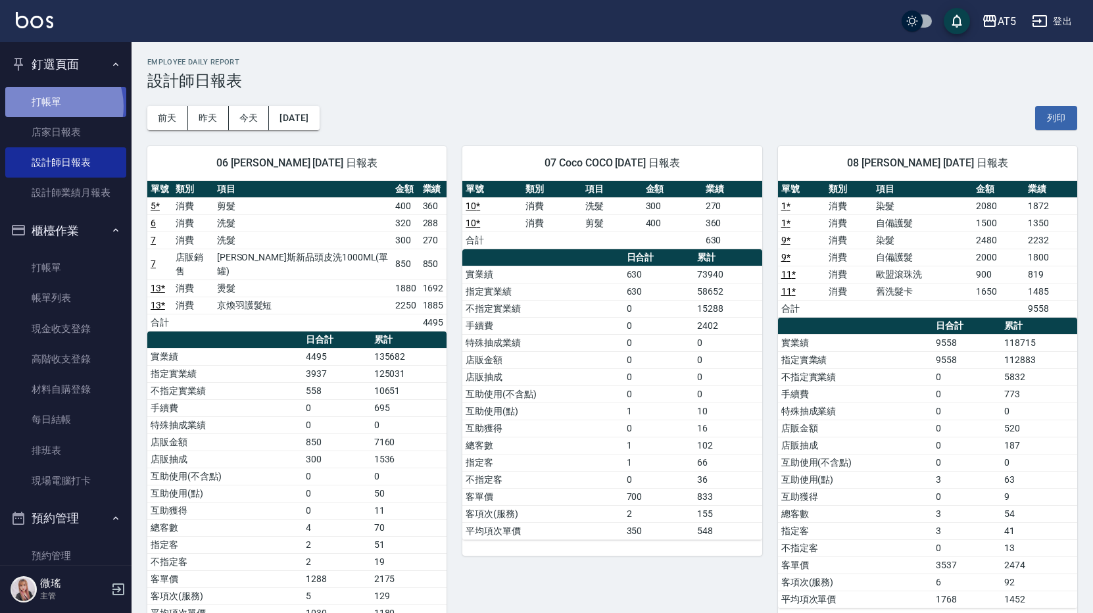
click at [54, 106] on link "打帳單" at bounding box center [65, 102] width 121 height 30
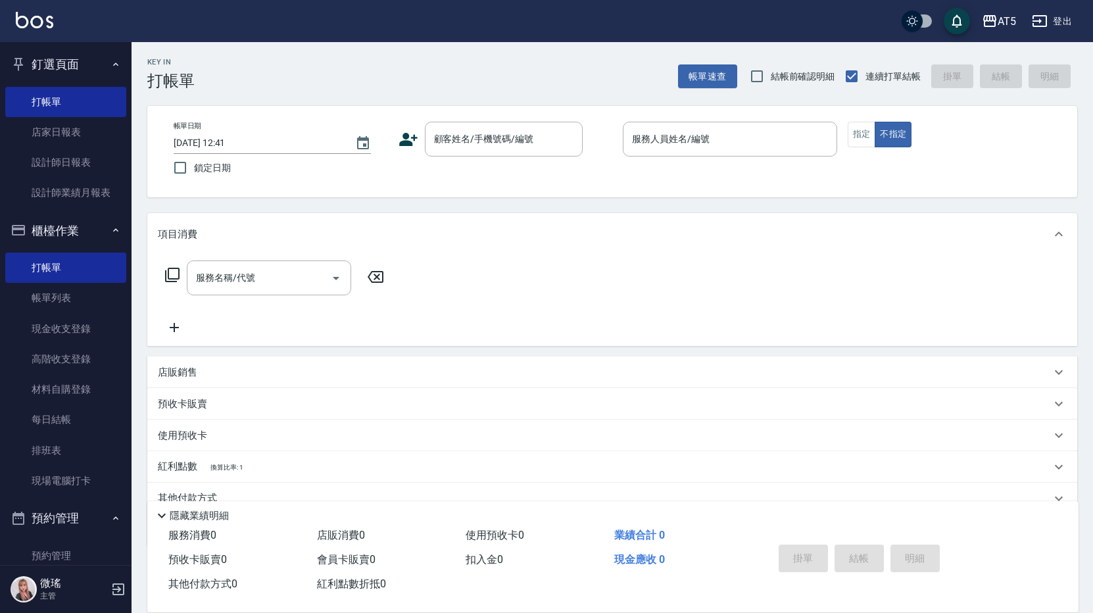
click at [402, 128] on div "顧客姓名/手機號碼/編號 顧客姓名/手機號碼/編號" at bounding box center [506, 139] width 214 height 35
click at [62, 410] on link "每日結帳" at bounding box center [65, 419] width 121 height 30
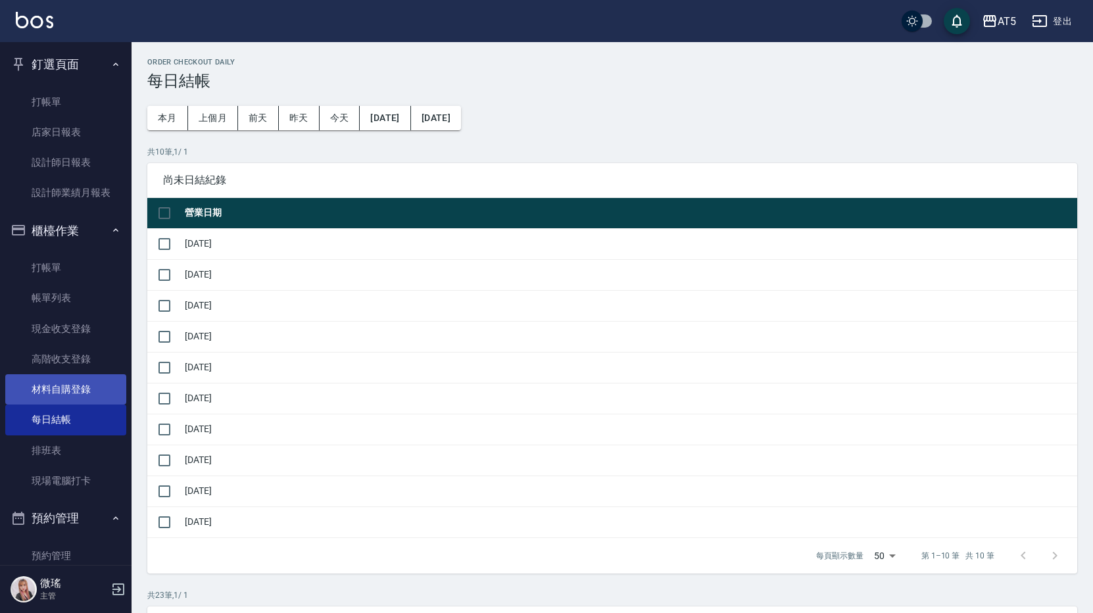
click at [105, 396] on link "材料自購登錄" at bounding box center [65, 389] width 121 height 30
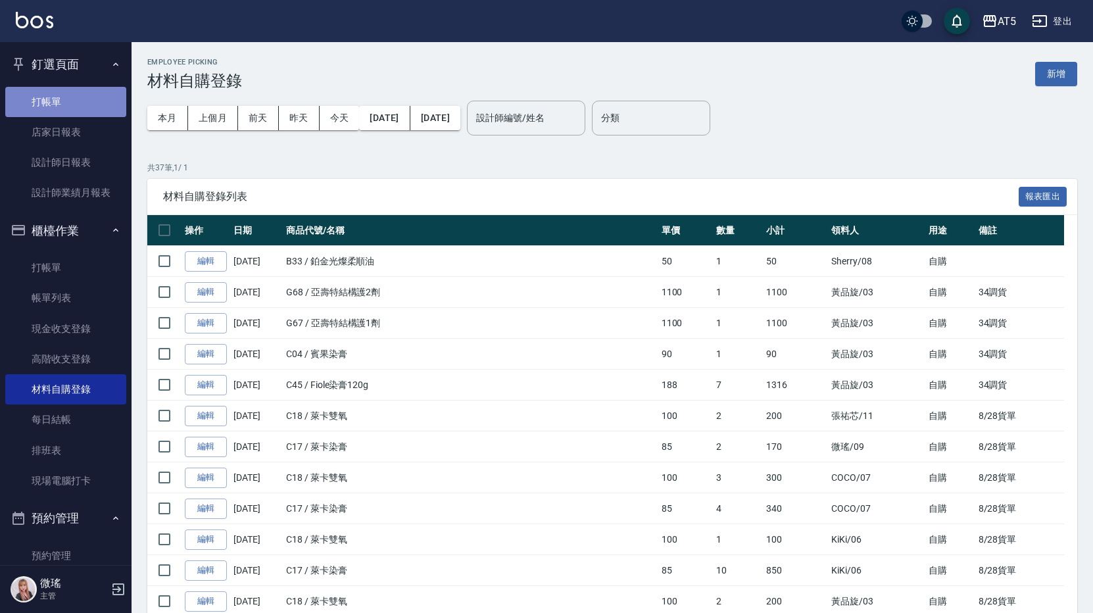
click at [71, 92] on link "打帳單" at bounding box center [65, 102] width 121 height 30
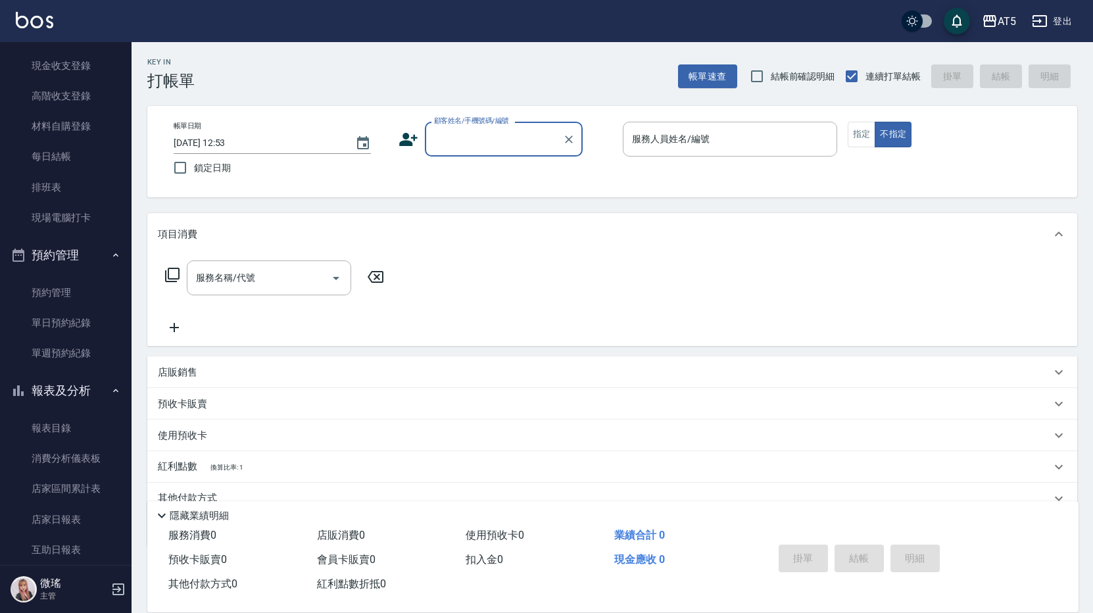
scroll to position [592, 0]
